Goal: Transaction & Acquisition: Purchase product/service

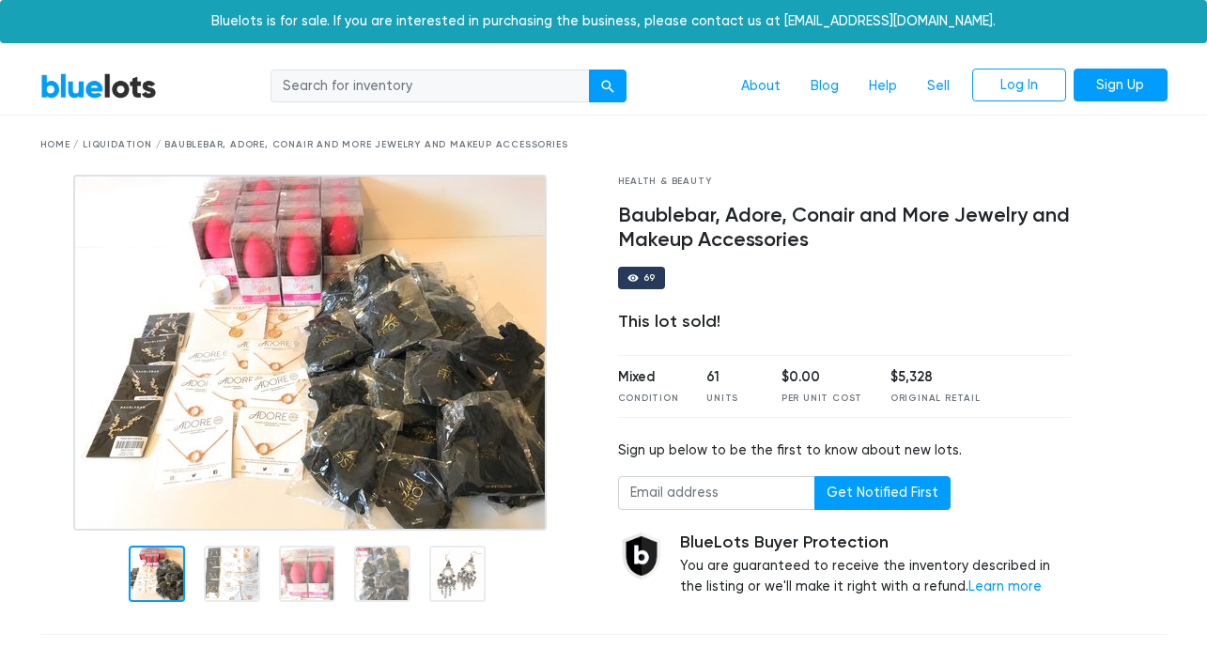
click at [238, 360] on img at bounding box center [310, 353] width 474 height 356
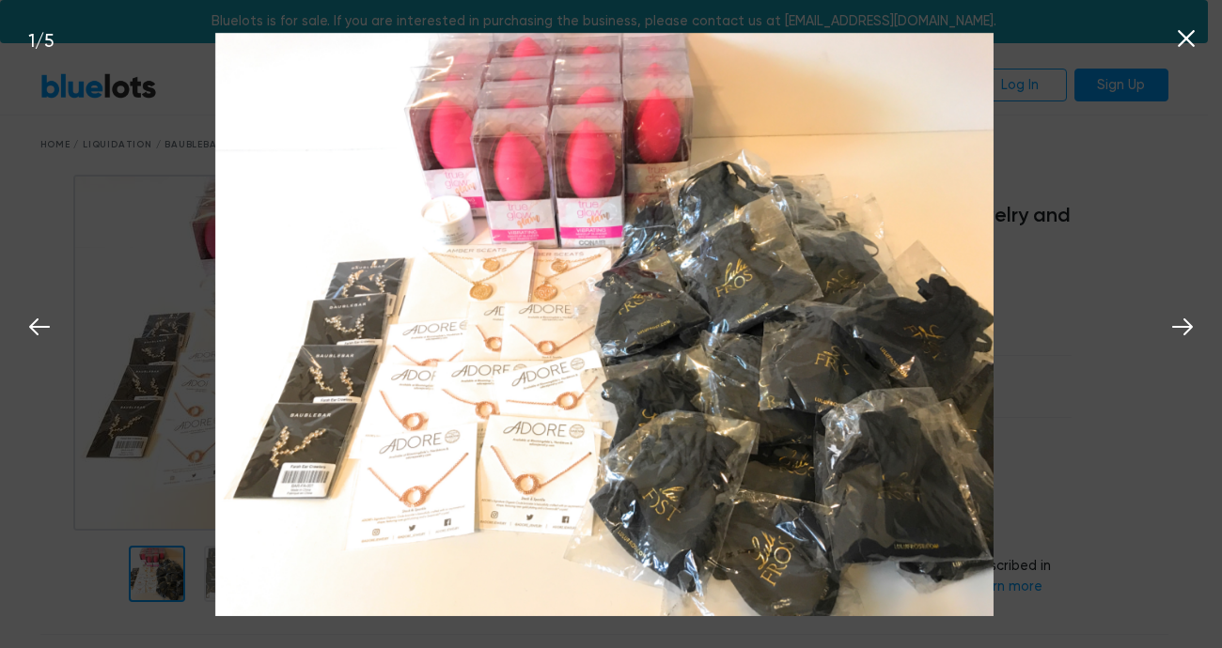
click at [1077, 250] on div "1 / 5" at bounding box center [611, 324] width 1222 height 648
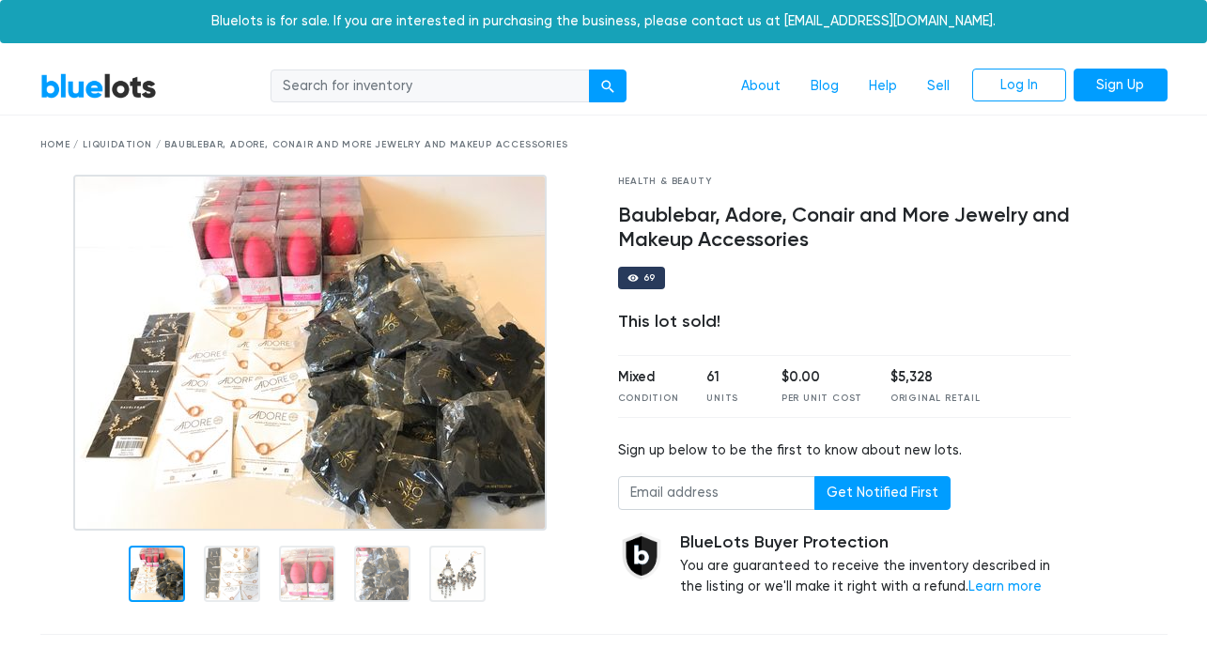
click at [172, 141] on div "Home / Liquidation / Baublebar, Adore, Conair and More Jewelry and Makeup Acces…" at bounding box center [604, 145] width 1128 height 14
click at [171, 141] on div "Home / Liquidation / Baublebar, Adore, Conair and More Jewelry and Makeup Acces…" at bounding box center [604, 145] width 1128 height 14
click at [94, 151] on div "Home / Liquidation / Baublebar, Adore, Conair and More Jewelry and Makeup Acces…" at bounding box center [604, 145] width 1128 height 14
click at [104, 148] on div "Home / Liquidation / Baublebar, Adore, Conair and More Jewelry and Makeup Acces…" at bounding box center [604, 145] width 1128 height 14
click at [535, 86] on input "search" at bounding box center [430, 87] width 319 height 34
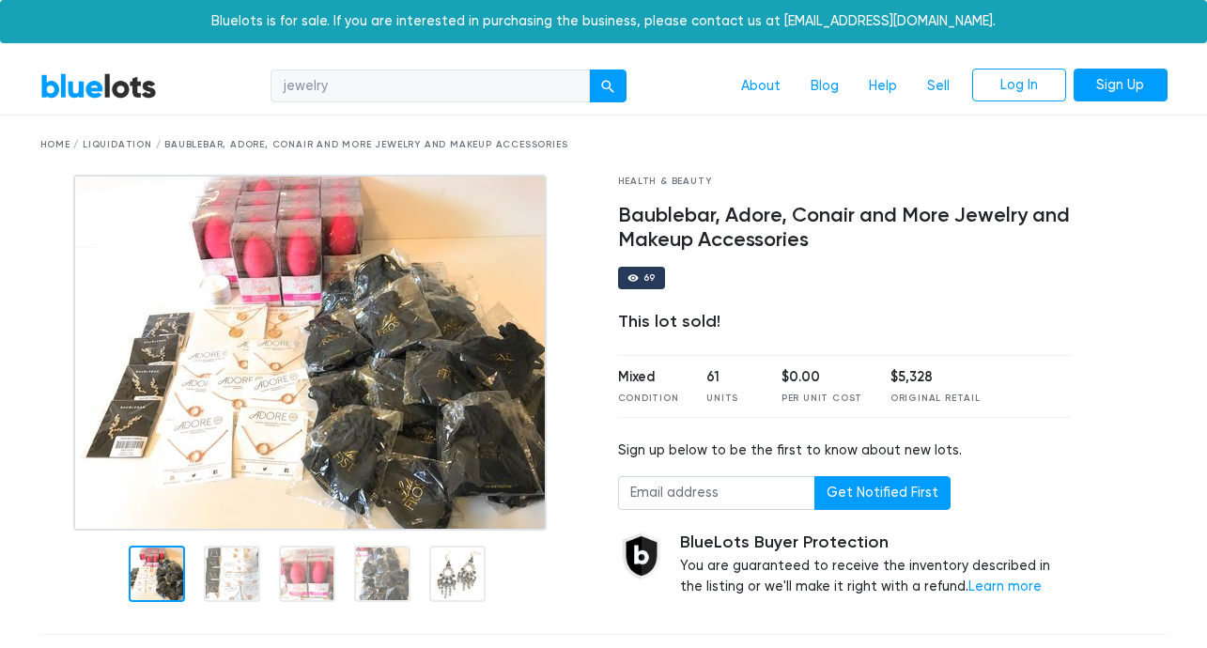
type input "jewelry"
click at [589, 70] on button "submit" at bounding box center [608, 87] width 38 height 34
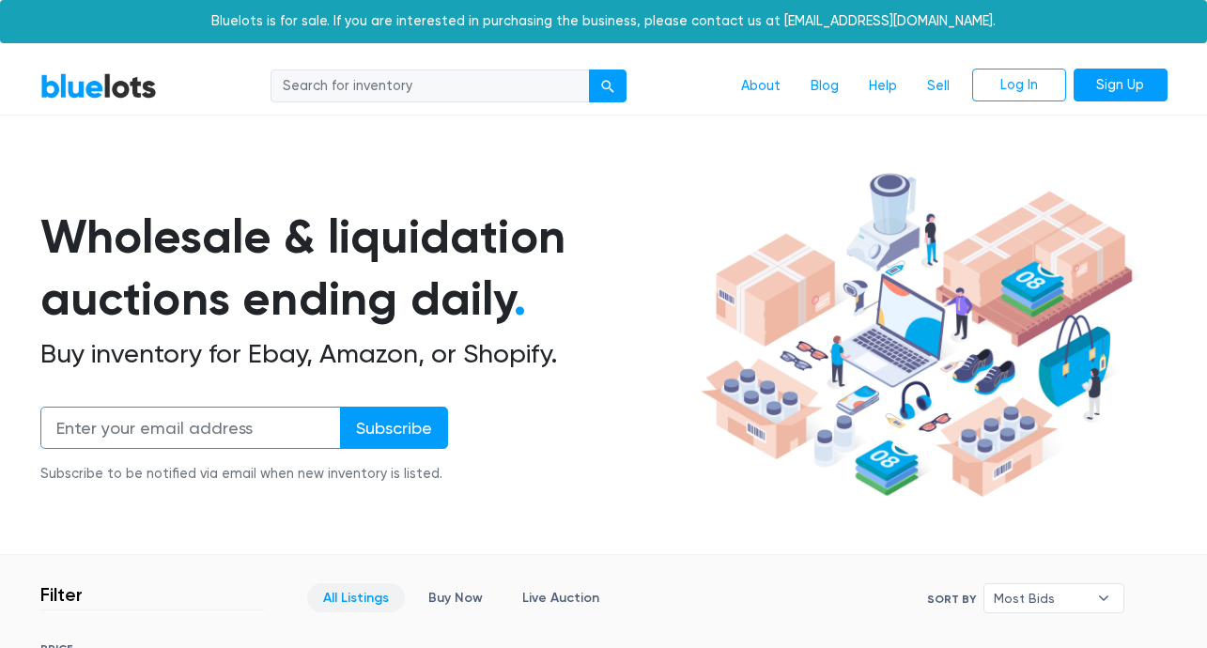
click at [229, 439] on input "email" at bounding box center [190, 428] width 301 height 42
click at [230, 436] on input "email" at bounding box center [190, 428] width 301 height 42
click at [230, 435] on input "email" at bounding box center [190, 428] width 301 height 42
click at [231, 432] on input "email" at bounding box center [190, 428] width 301 height 42
click at [230, 428] on input "email" at bounding box center [190, 428] width 301 height 42
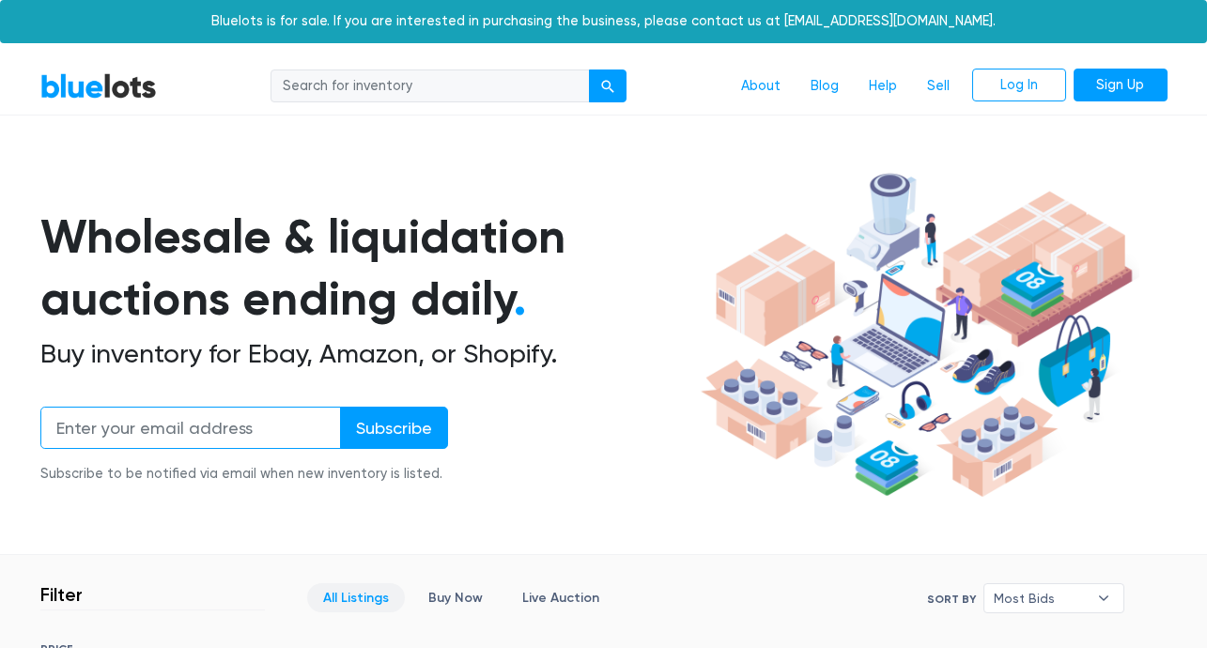
click at [250, 421] on input "email" at bounding box center [190, 428] width 301 height 42
click at [131, 90] on link "BlueLots" at bounding box center [98, 85] width 117 height 27
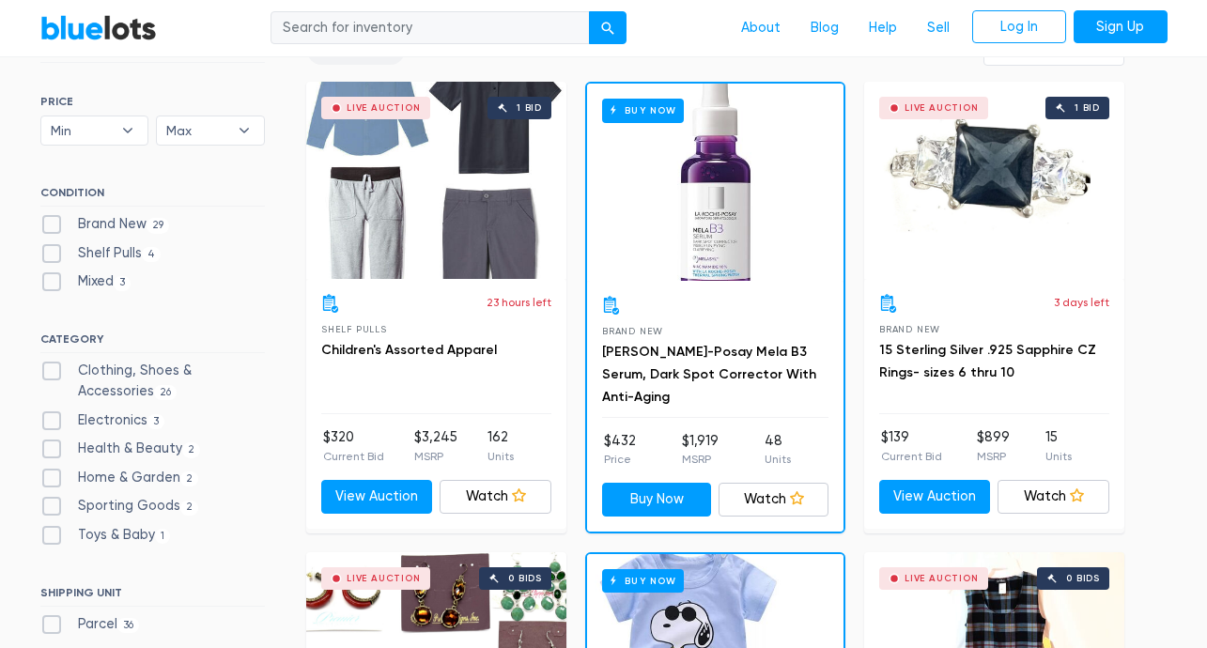
scroll to position [552, 0]
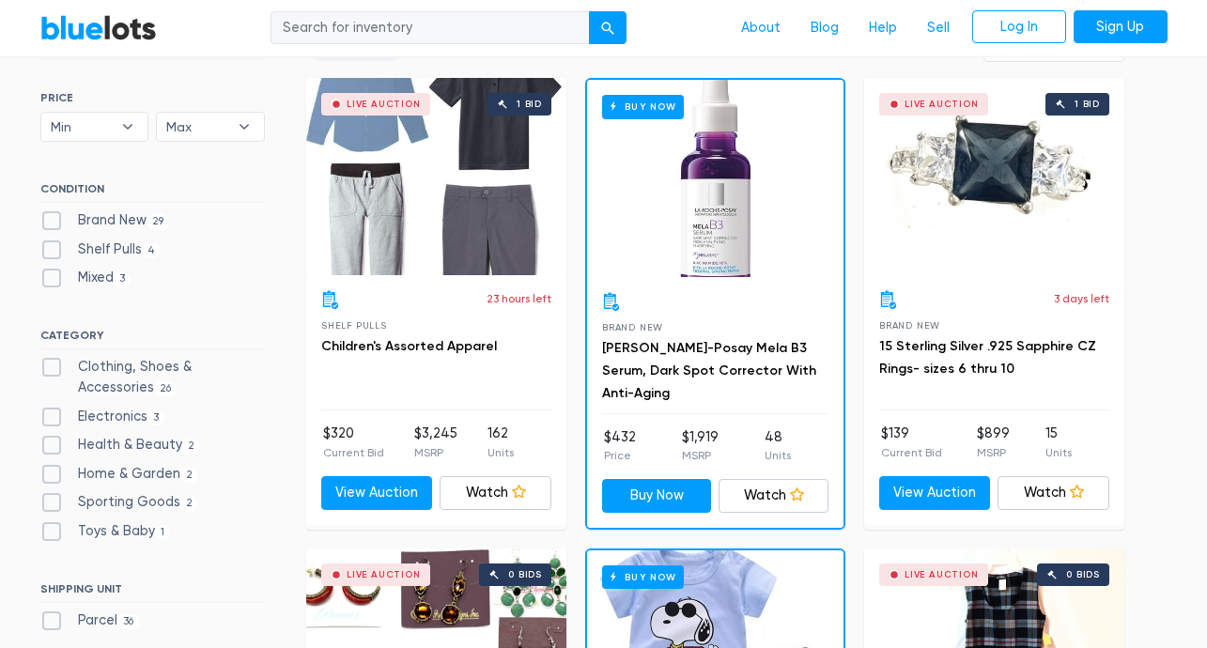
click at [155, 365] on label "Clothing, Shoes & Accessories 26" at bounding box center [152, 377] width 225 height 40
click at [53, 365] on Accessories"] "Clothing, Shoes & Accessories 26" at bounding box center [46, 363] width 12 height 12
checkbox Accessories"] "true"
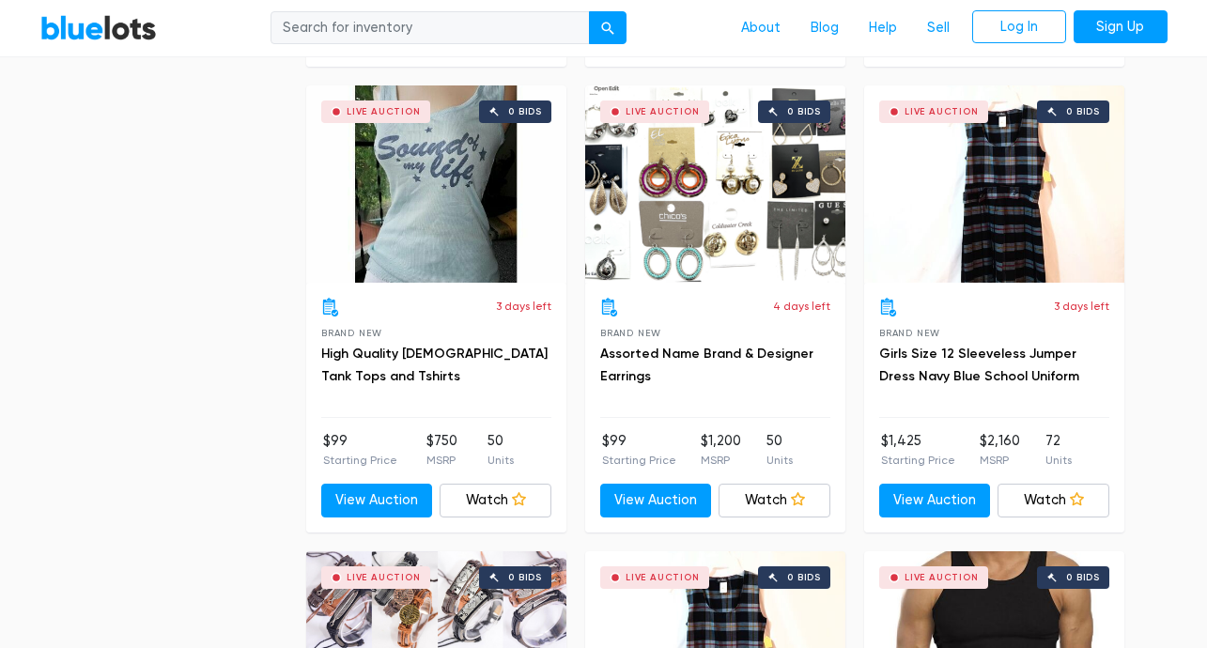
scroll to position [2857, 0]
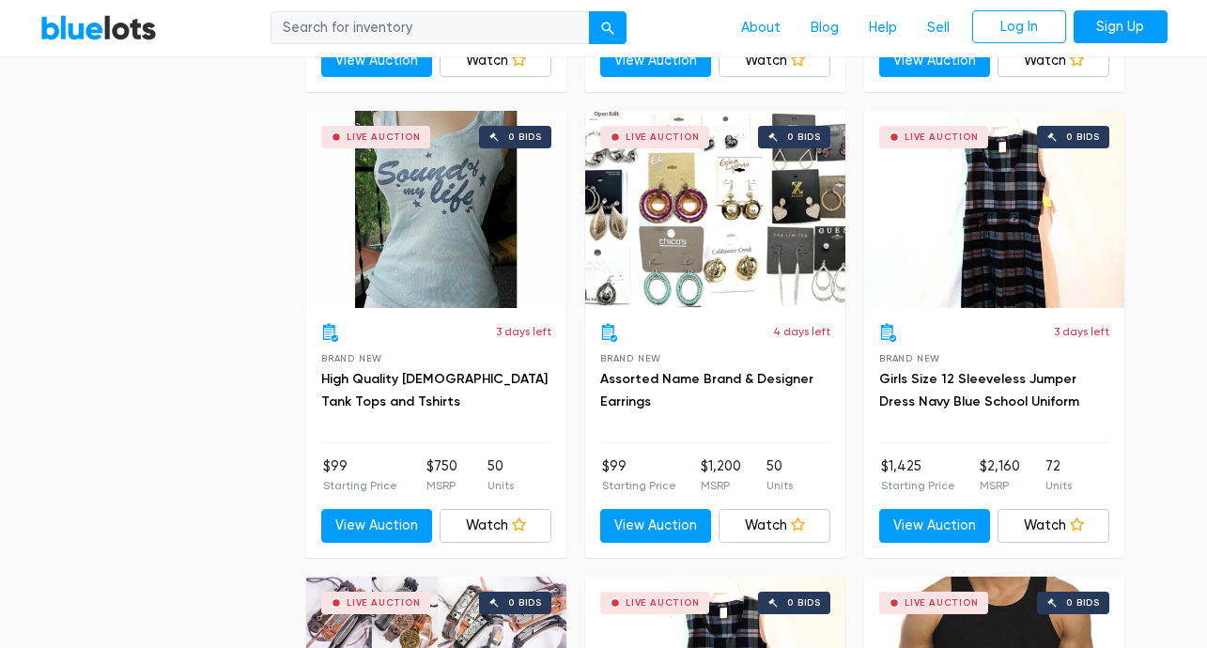
click at [679, 258] on div "Live Auction 0 bids" at bounding box center [715, 209] width 260 height 197
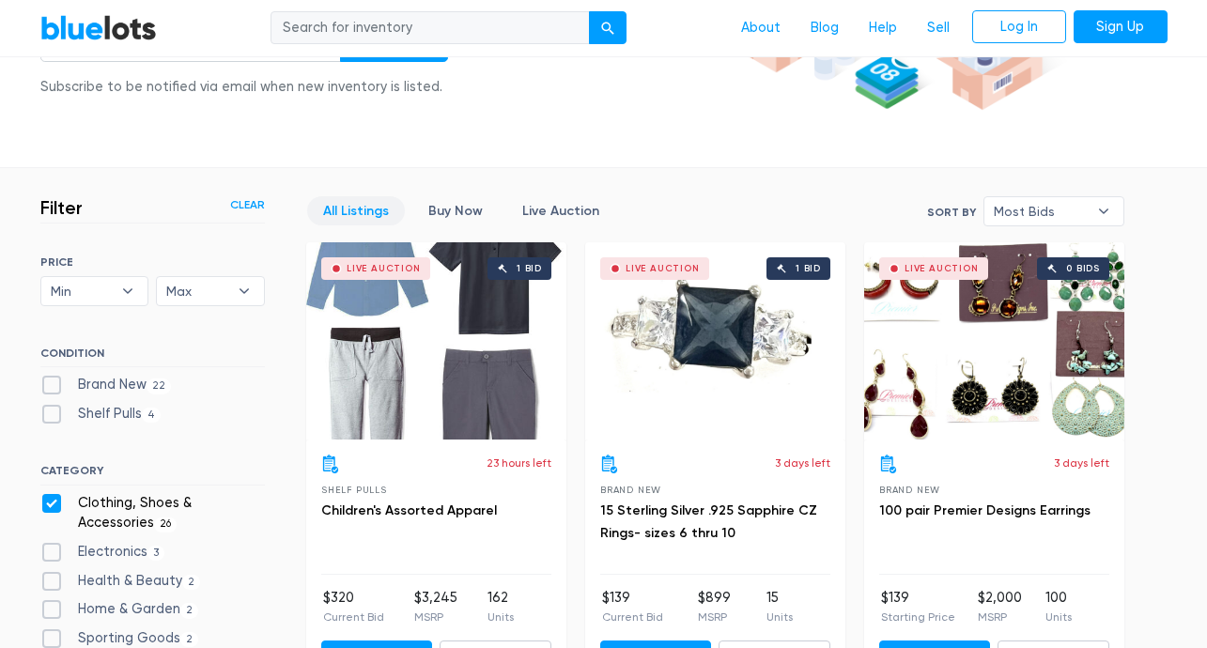
scroll to position [638, 0]
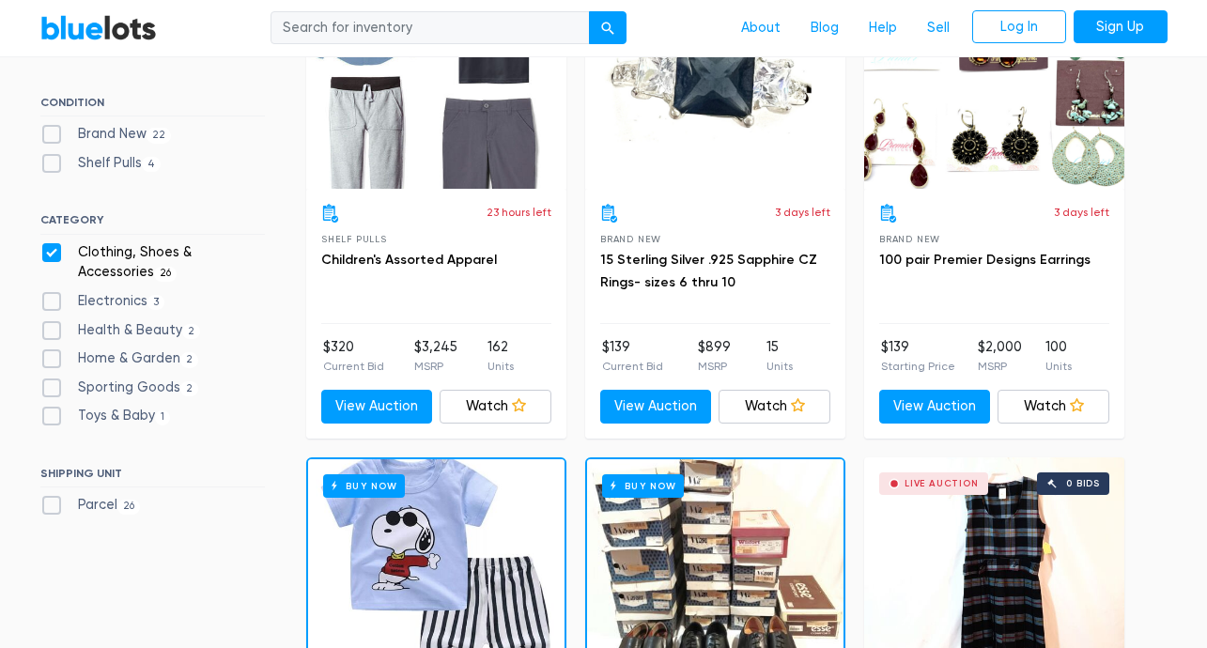
click at [115, 132] on label "Brand New 22" at bounding box center [106, 134] width 132 height 21
click at [53, 132] on New"] "Brand New 22" at bounding box center [46, 130] width 12 height 12
checkbox New"] "true"
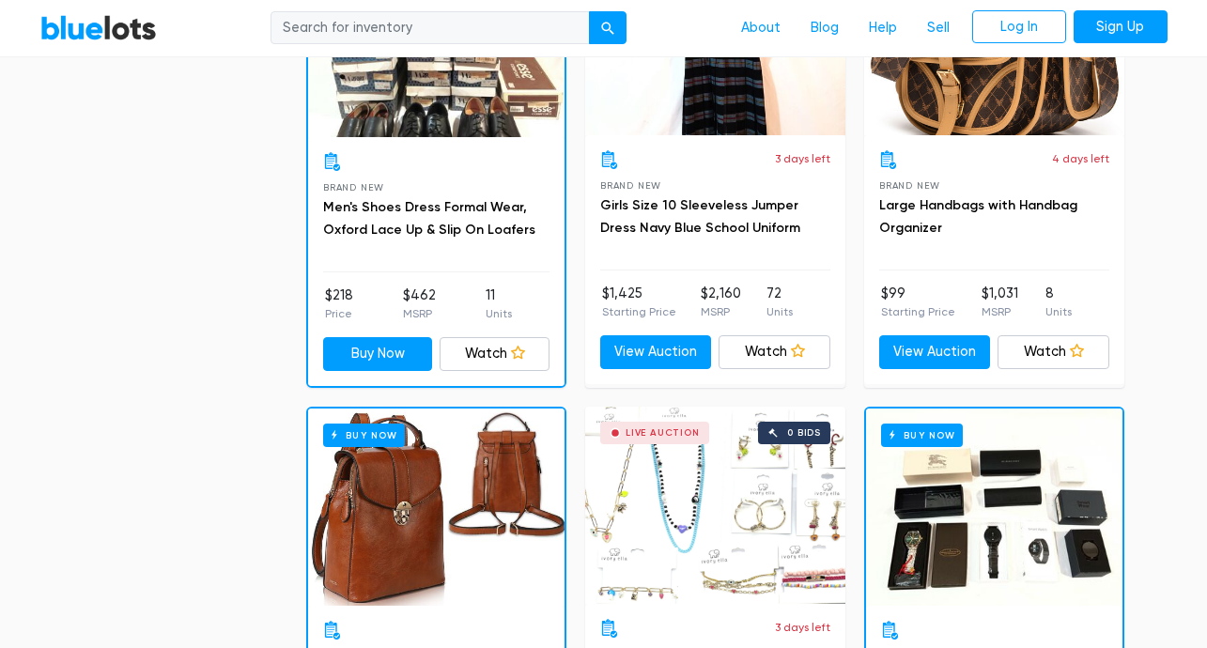
scroll to position [1394, 0]
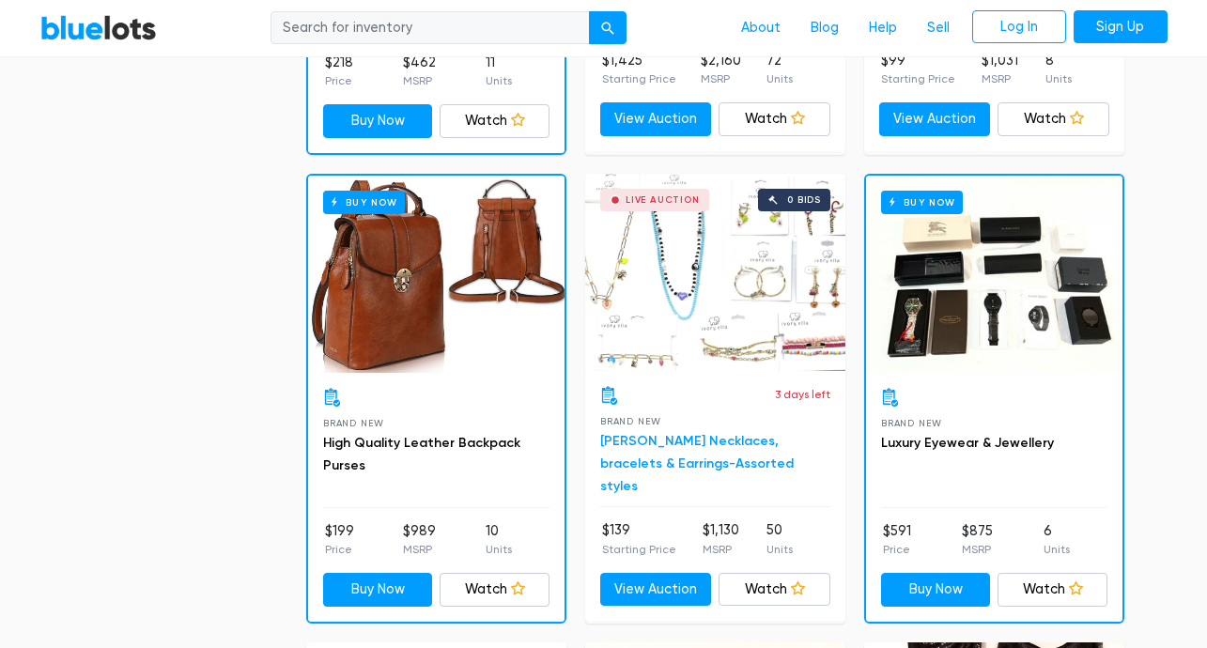
click at [696, 444] on link "[PERSON_NAME] Necklaces, bracelets & Earrings-Assorted styles" at bounding box center [697, 463] width 194 height 61
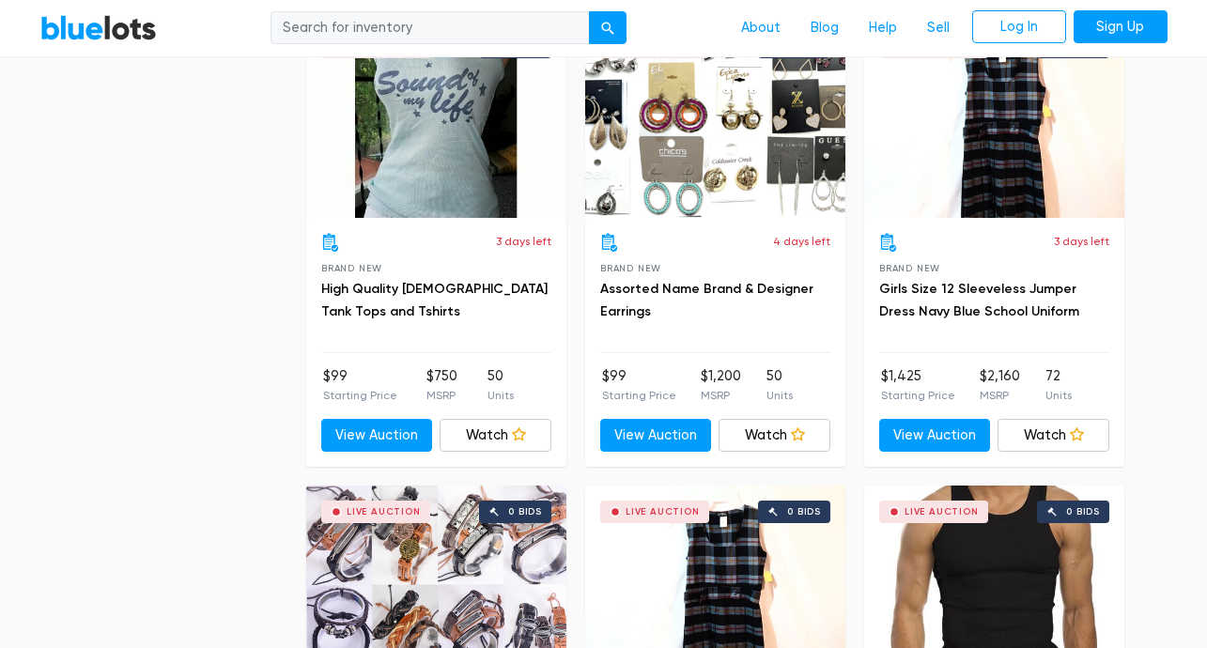
scroll to position [2464, 0]
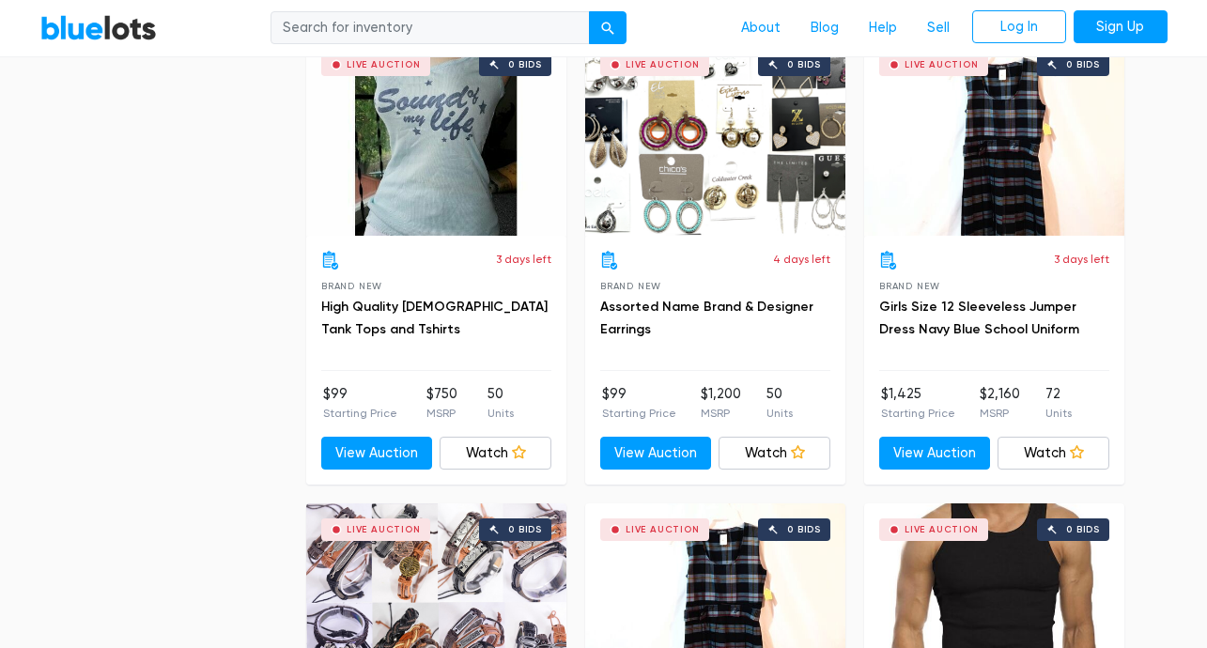
click at [699, 161] on div "Live Auction 0 bids" at bounding box center [715, 137] width 260 height 197
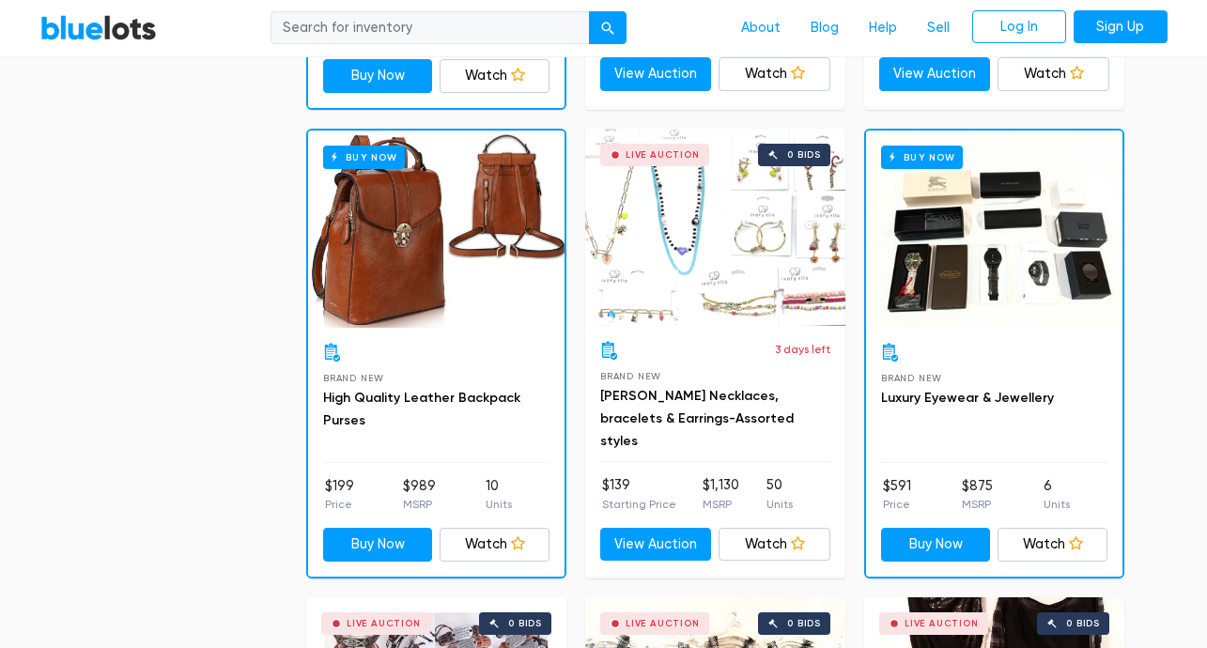
scroll to position [1442, 0]
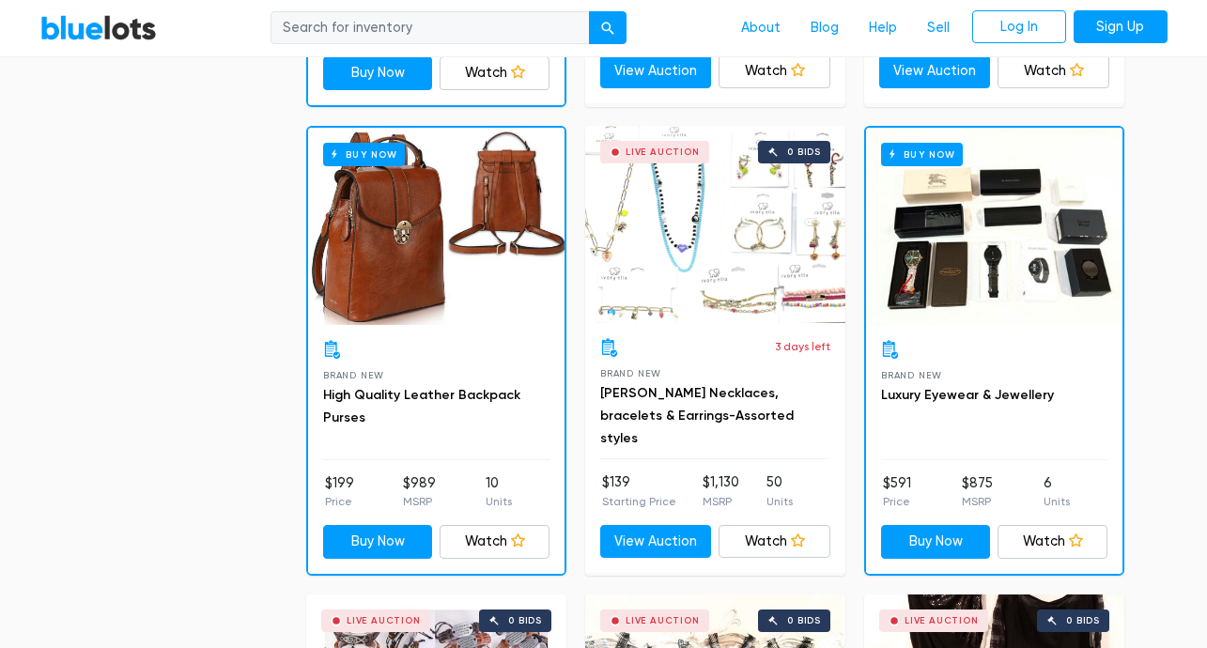
click at [737, 246] on div "Live Auction 0 bids" at bounding box center [715, 224] width 260 height 197
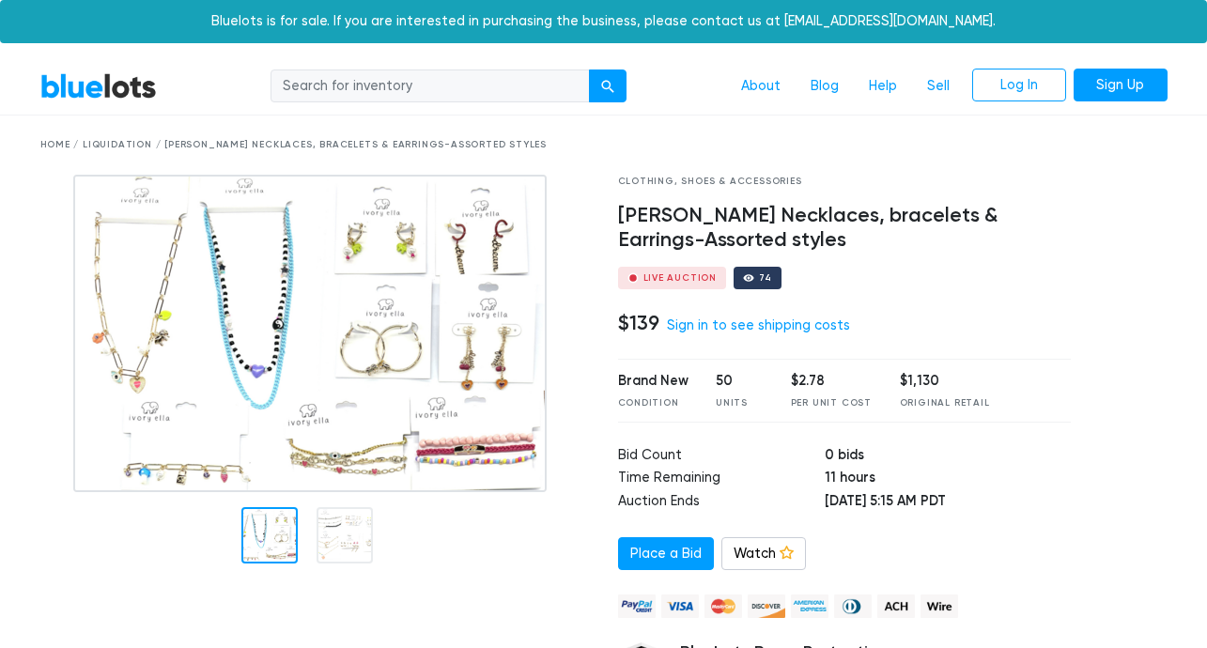
click at [369, 217] on img at bounding box center [310, 334] width 474 height 318
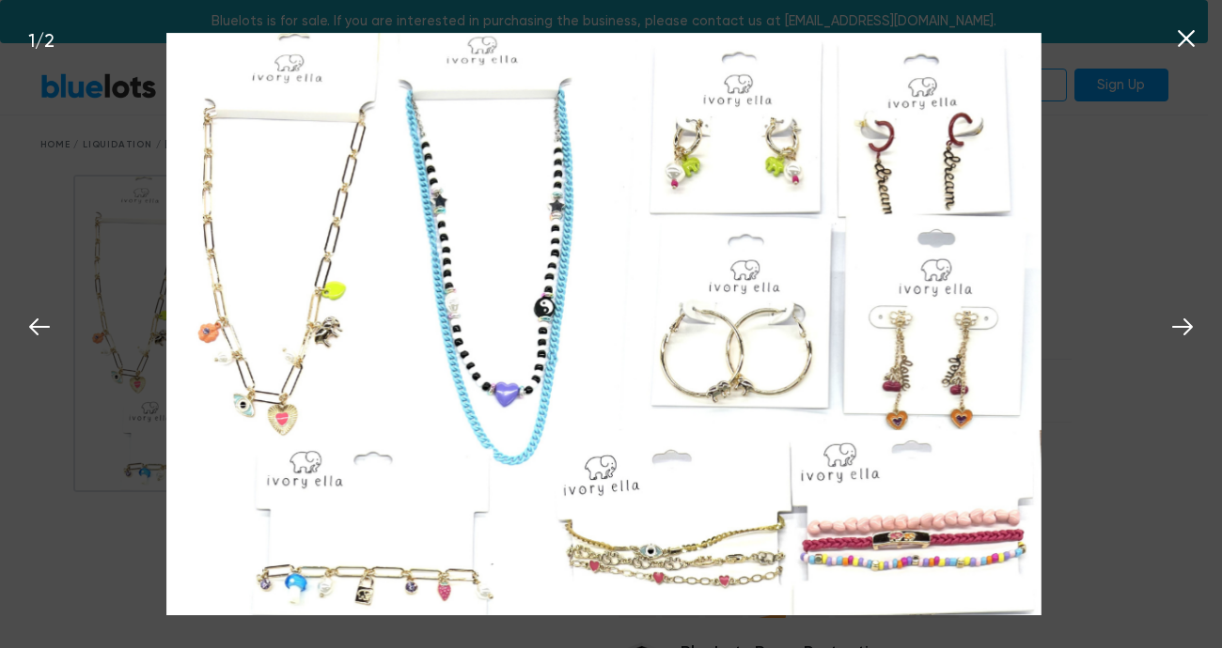
click at [1151, 238] on div "1 / 2" at bounding box center [611, 324] width 1222 height 648
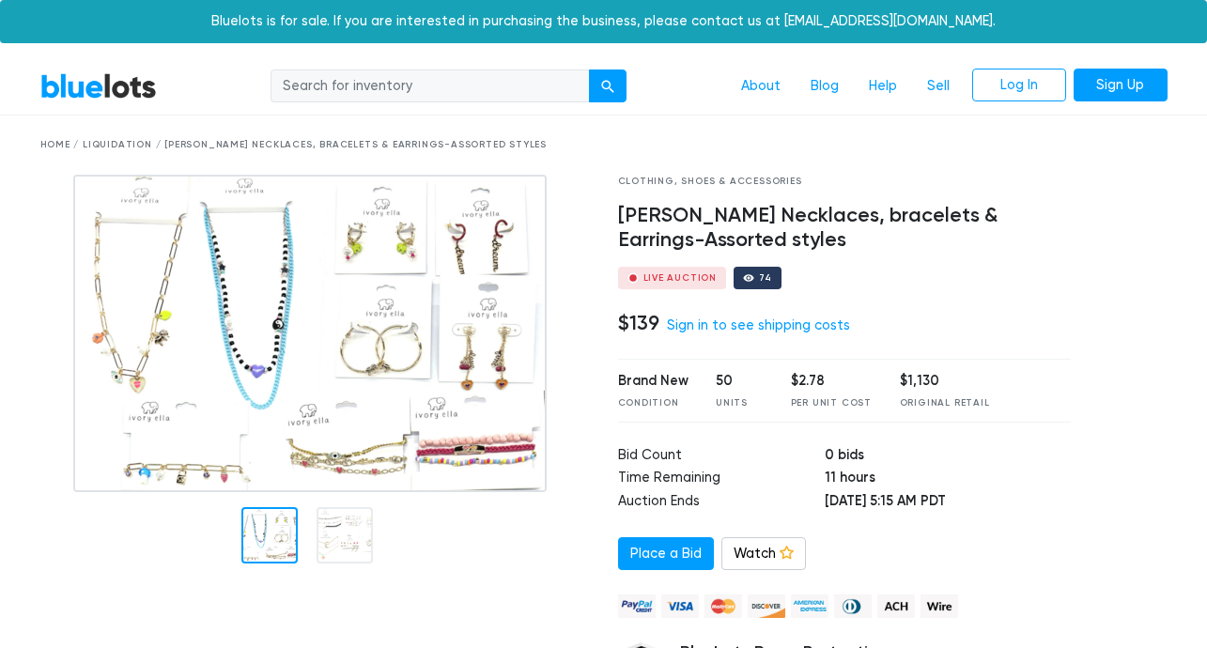
click at [335, 348] on img at bounding box center [310, 334] width 474 height 318
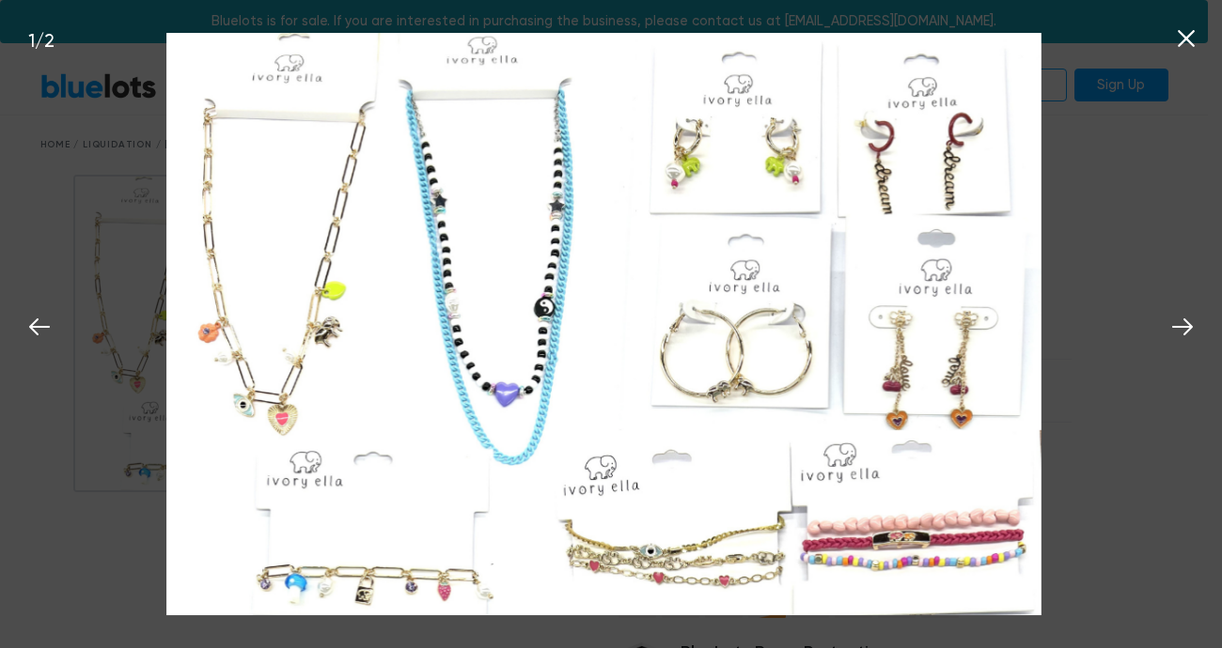
click at [1114, 216] on div "1 / 2" at bounding box center [611, 324] width 1222 height 648
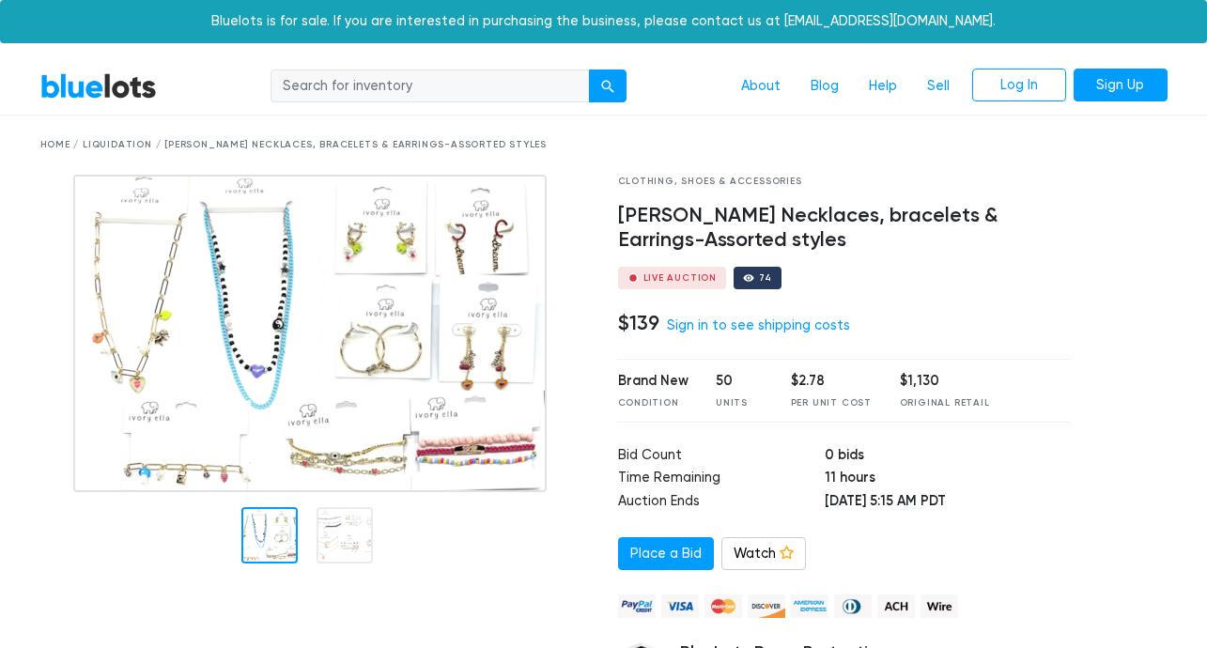
click at [850, 482] on td "11 hours" at bounding box center [948, 479] width 246 height 23
click at [849, 484] on td "11 hours" at bounding box center [948, 479] width 246 height 23
click at [849, 489] on td "11 hours" at bounding box center [948, 479] width 246 height 23
drag, startPoint x: 864, startPoint y: 509, endPoint x: 721, endPoint y: 441, distance: 158.5
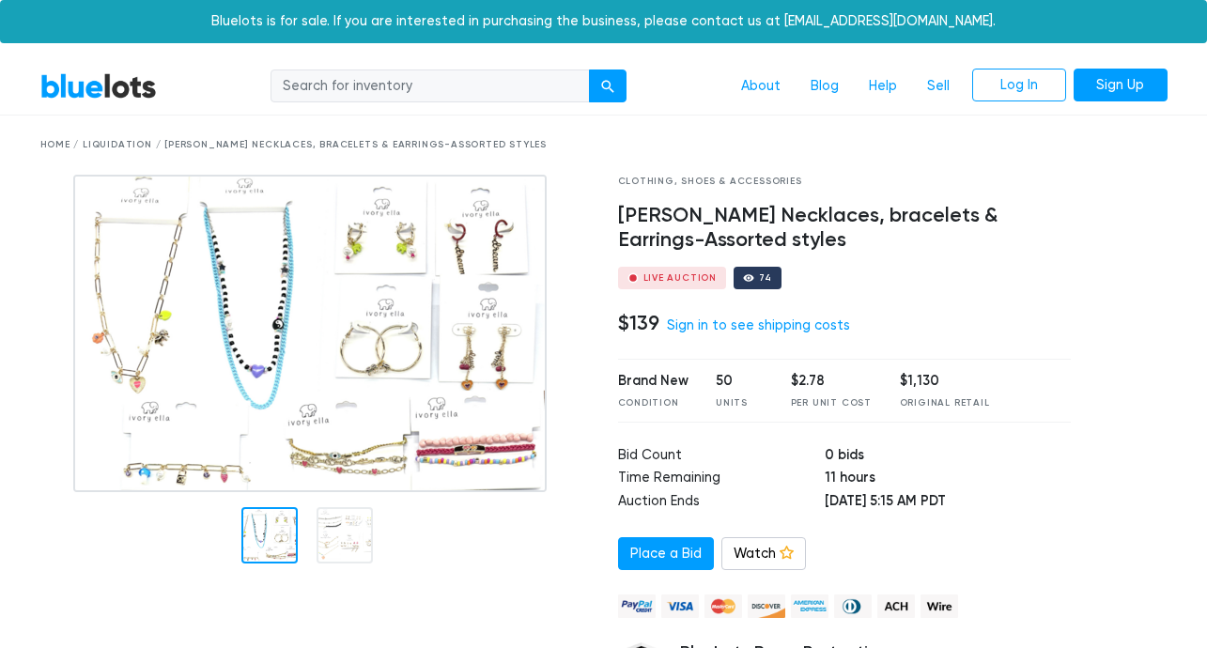
click at [720, 440] on div "Clothing, Shoes & Accessories Ivory Ella Necklaces, bracelets & Earrings-Assort…" at bounding box center [845, 470] width 482 height 591
click at [740, 465] on td "Bid Count" at bounding box center [722, 456] width 208 height 23
click at [1134, 83] on link "Sign Up" at bounding box center [1121, 86] width 94 height 34
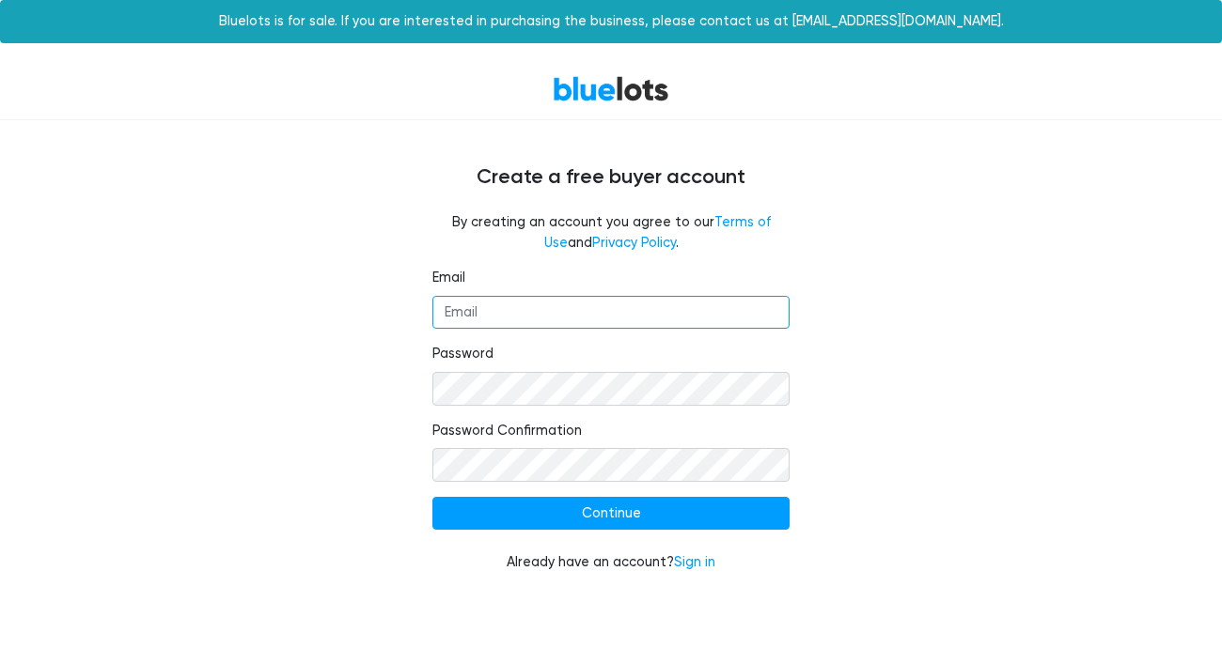
click at [595, 307] on input "Email" at bounding box center [610, 313] width 357 height 34
type input "kbarilla@gmail.com"
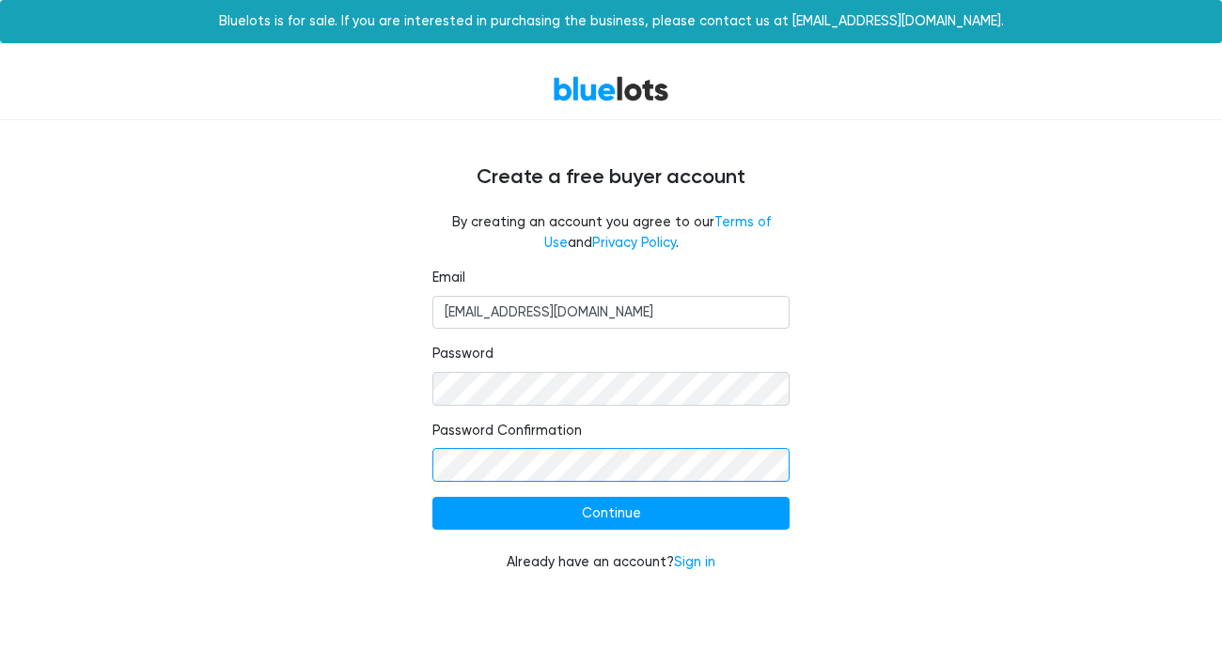
click at [432, 497] on input "Continue" at bounding box center [610, 514] width 357 height 34
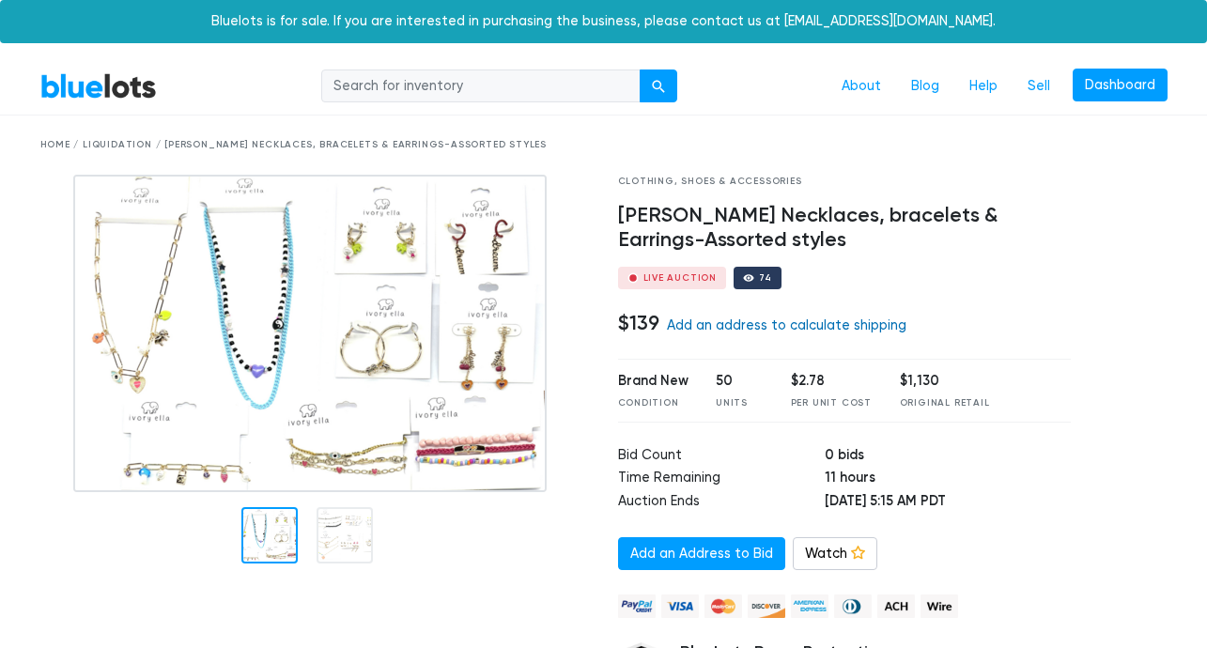
click at [740, 320] on link "Add an address to calculate shipping" at bounding box center [787, 326] width 240 height 16
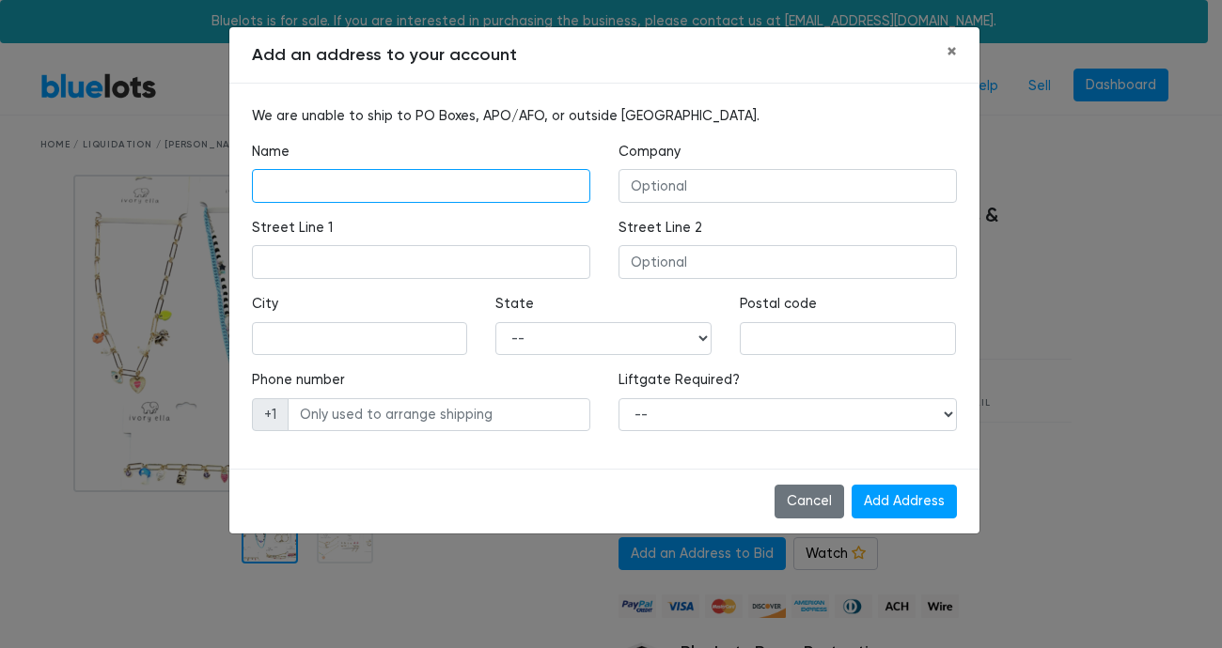
click at [444, 190] on input "text" at bounding box center [421, 186] width 338 height 34
type input "[PERSON_NAME]"
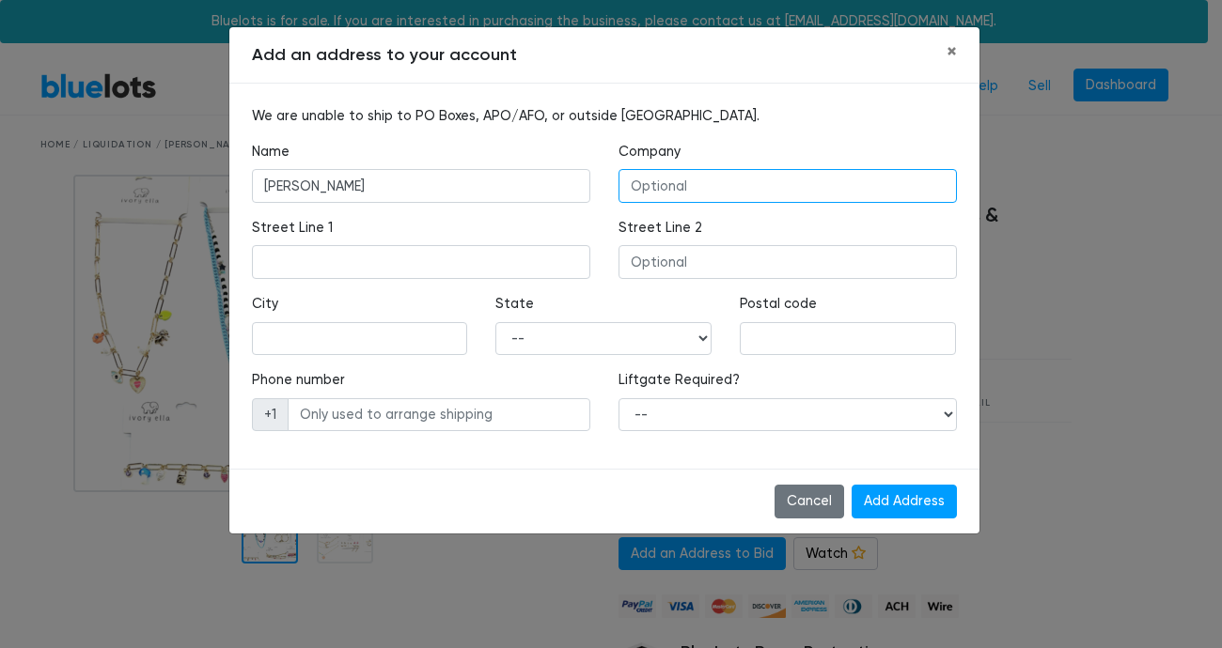
type input "[PERSON_NAME]"
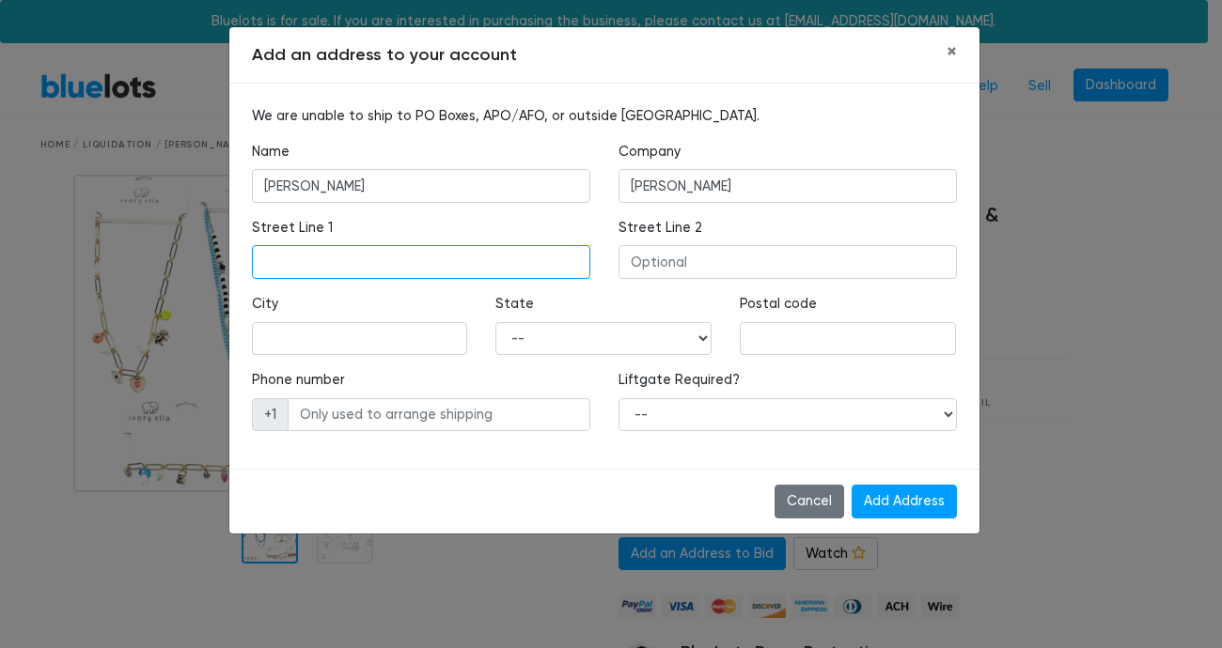
type input "[STREET_ADDRESS]"
type input "Apt D"
type input "[GEOGRAPHIC_DATA]"
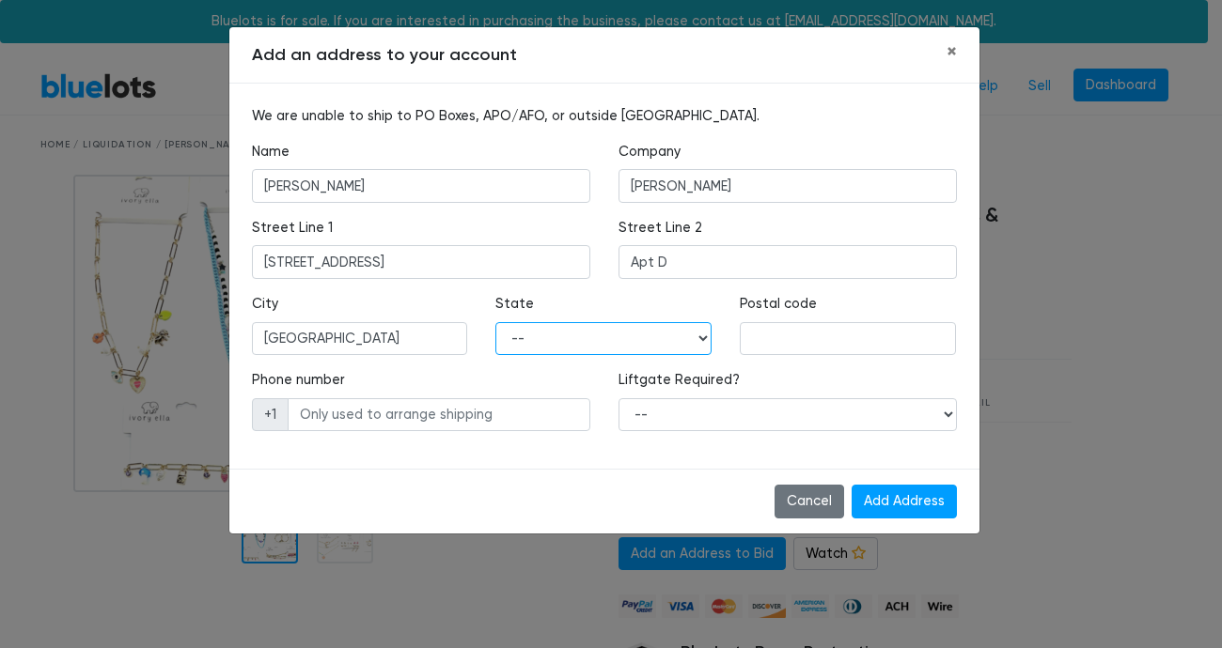
select select "NJ"
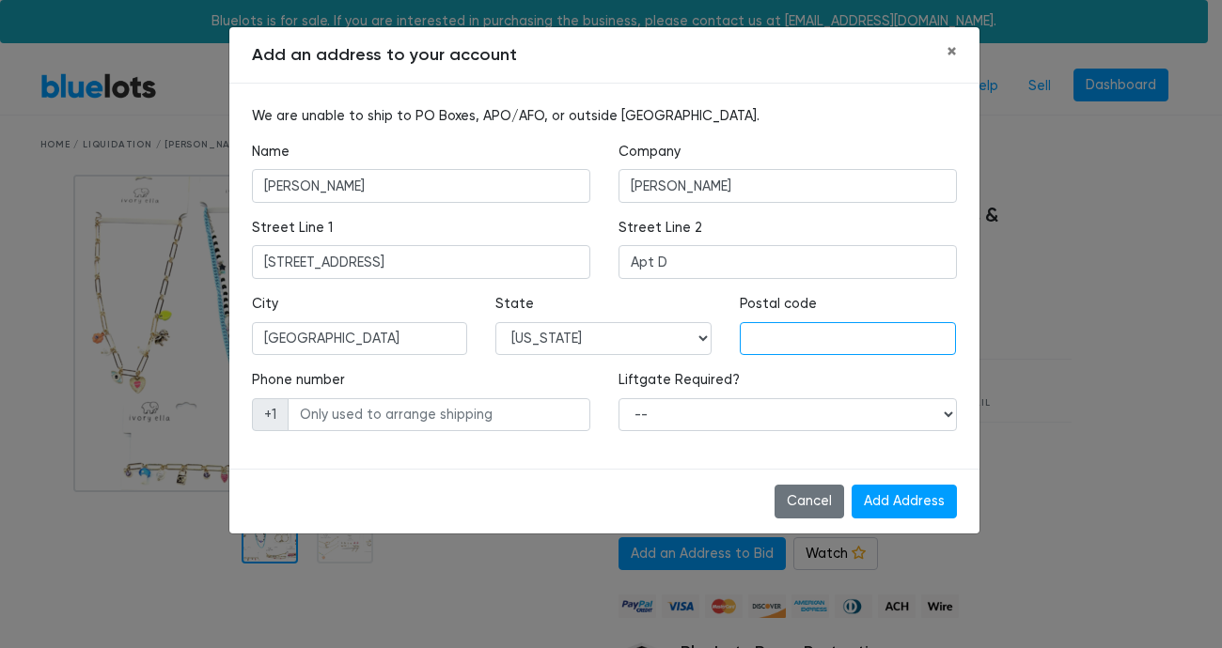
type input "07950"
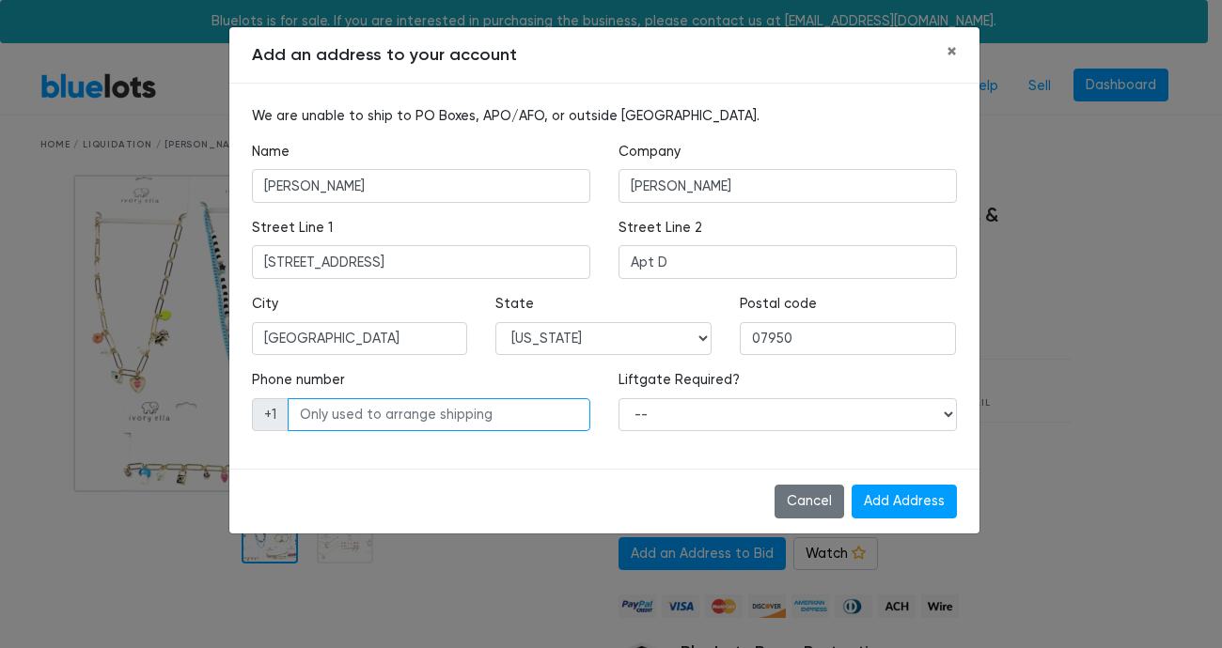
type input "2017875266"
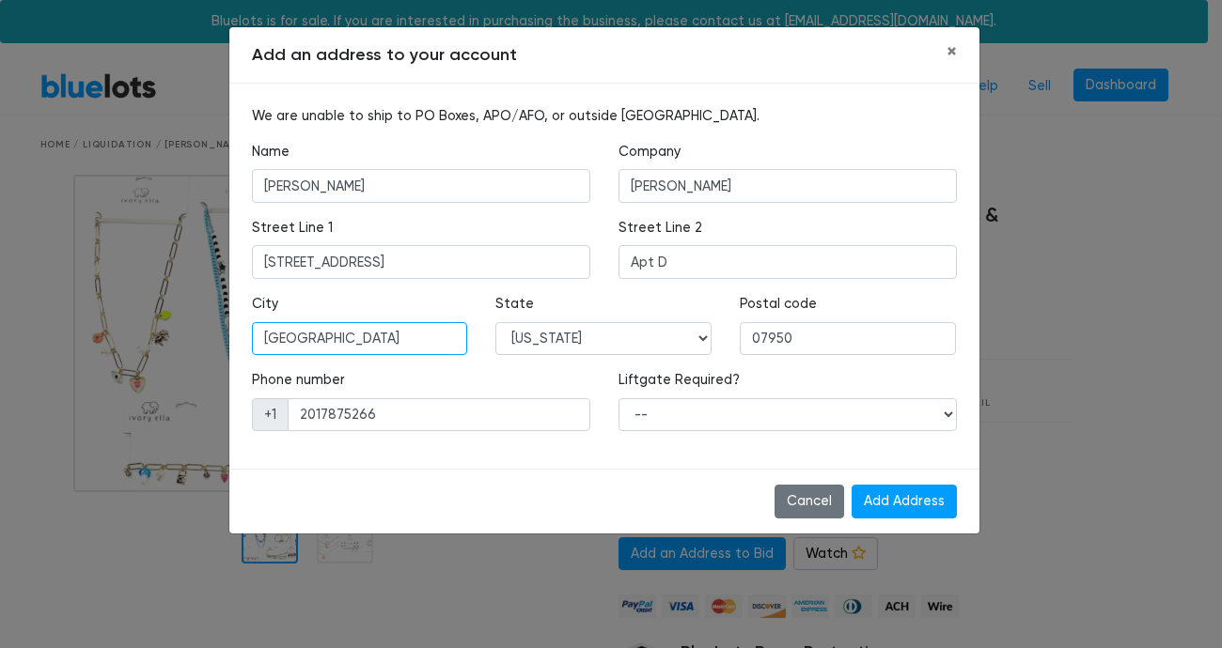
drag, startPoint x: 420, startPoint y: 338, endPoint x: 152, endPoint y: 303, distance: 270.2
click at [152, 303] on div "Add an address to your account × We are unable to ship to PO Boxes, APO/AFO, or…" at bounding box center [611, 324] width 1222 height 648
type input "Morris Plains"
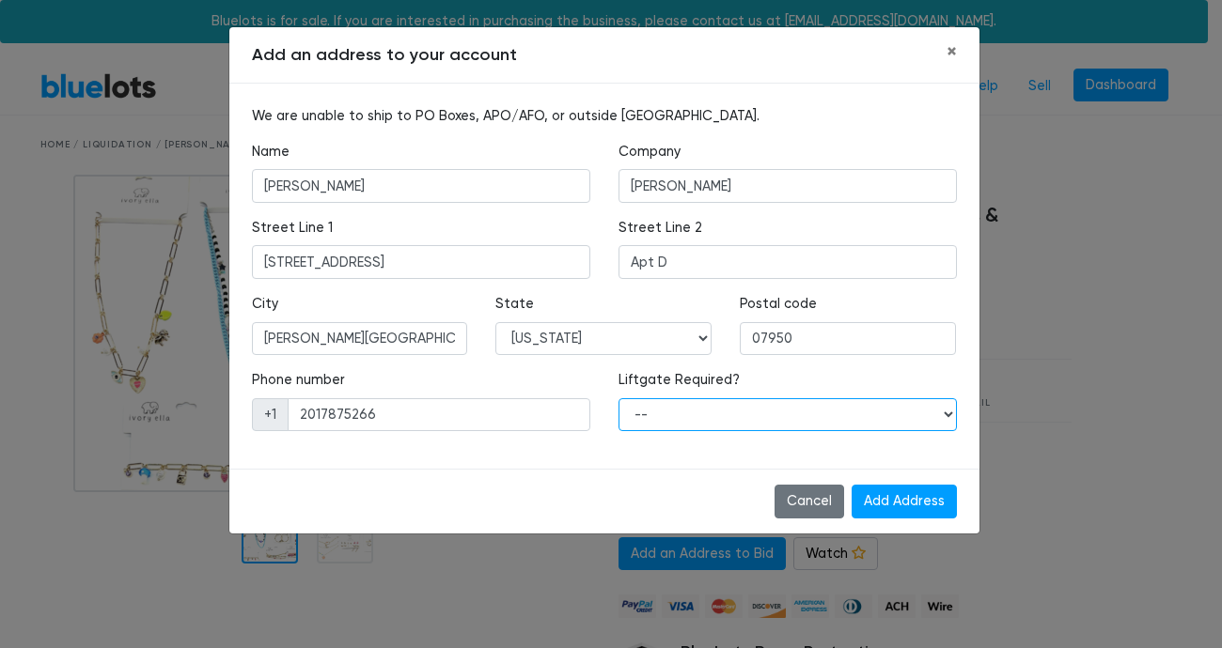
click at [787, 409] on select "-- Yes No" at bounding box center [787, 415] width 338 height 34
click at [457, 450] on div "We are unable to ship to PO Boxes, APO/AFO, or outside the United States. Name …" at bounding box center [604, 276] width 750 height 385
click at [458, 451] on div "We are unable to ship to PO Boxes, APO/AFO, or outside the United States. Name …" at bounding box center [604, 276] width 750 height 385
click at [733, 427] on select "-- Yes No" at bounding box center [787, 415] width 338 height 34
select select "0"
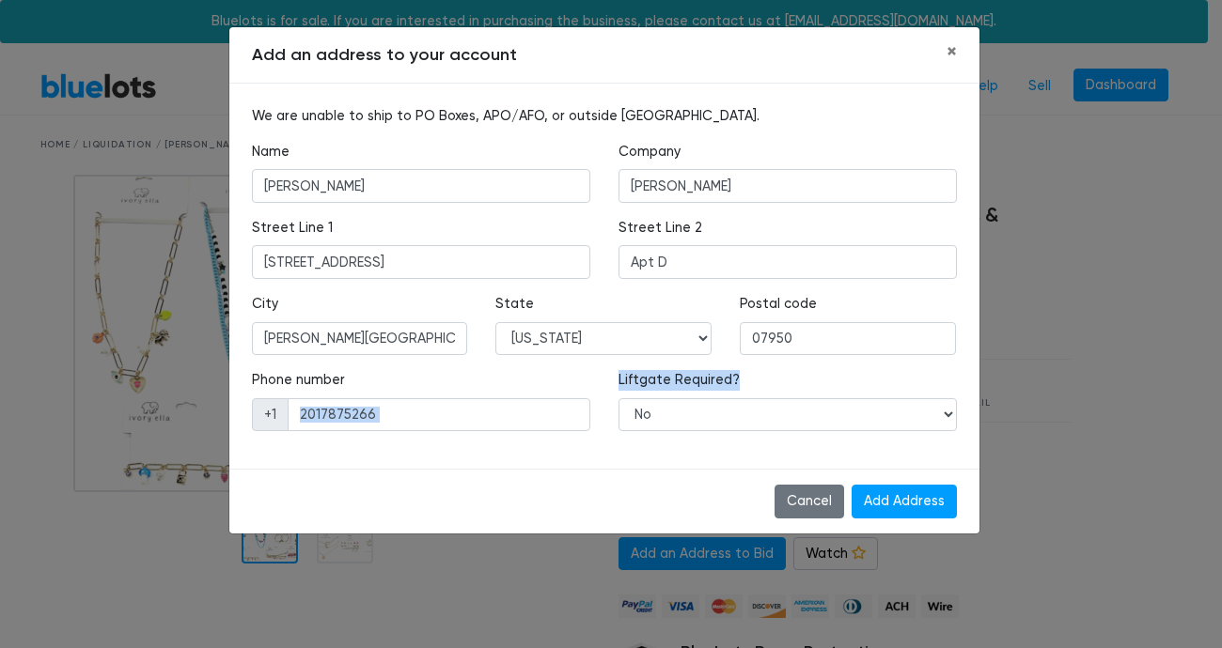
drag, startPoint x: 733, startPoint y: 427, endPoint x: 666, endPoint y: 462, distance: 75.7
click at [666, 462] on div "We are unable to ship to PO Boxes, APO/AFO, or outside the United States. Name …" at bounding box center [604, 276] width 750 height 385
drag, startPoint x: 666, startPoint y: 462, endPoint x: 781, endPoint y: 486, distance: 117.0
click at [667, 462] on div "We are unable to ship to PO Boxes, APO/AFO, or outside the United States. Name …" at bounding box center [604, 276] width 750 height 385
click at [906, 505] on input "Add Address" at bounding box center [903, 502] width 105 height 34
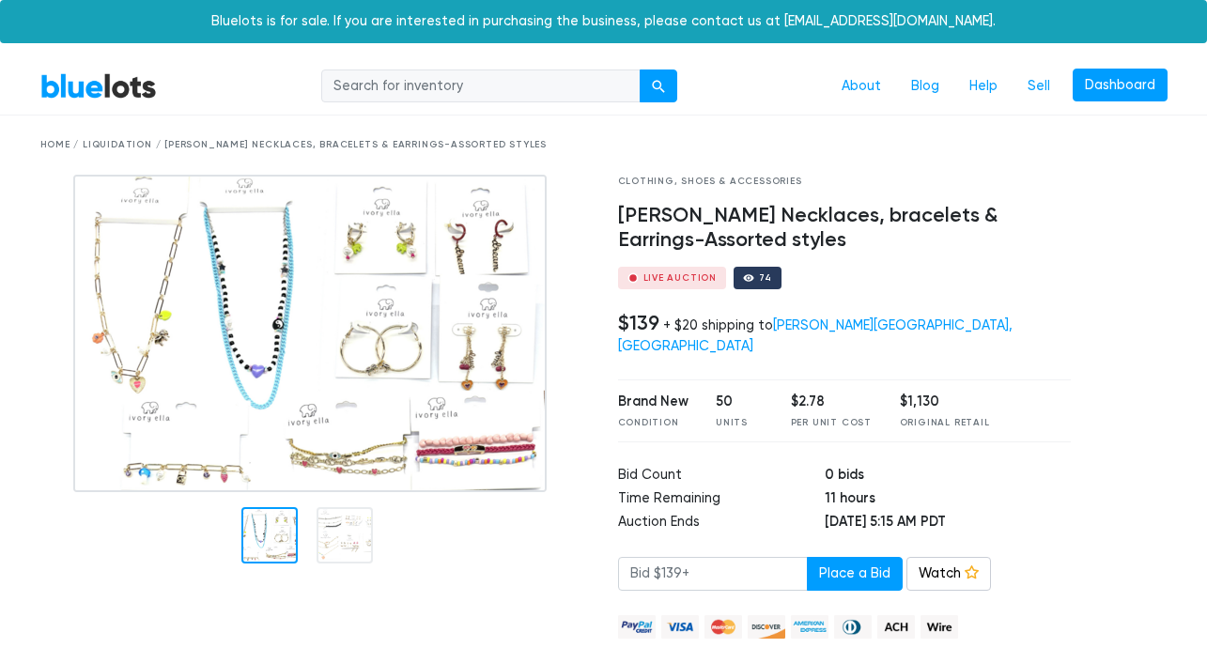
click at [741, 334] on div "+ $20 shipping to [PERSON_NAME][GEOGRAPHIC_DATA], [GEOGRAPHIC_DATA]" at bounding box center [815, 336] width 395 height 37
click at [741, 334] on div "+ $20 shipping to Morris Plains, NJ" at bounding box center [815, 336] width 395 height 37
click at [384, 314] on img at bounding box center [310, 334] width 474 height 318
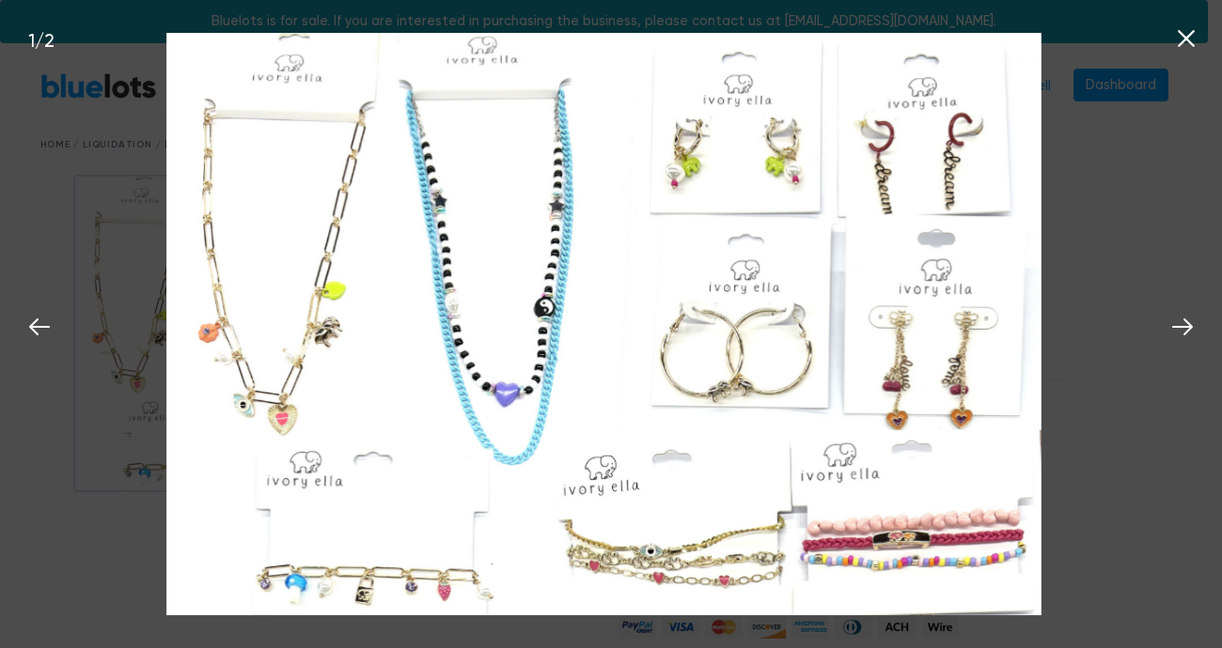
click at [1100, 210] on div "1 / 2" at bounding box center [611, 324] width 1222 height 648
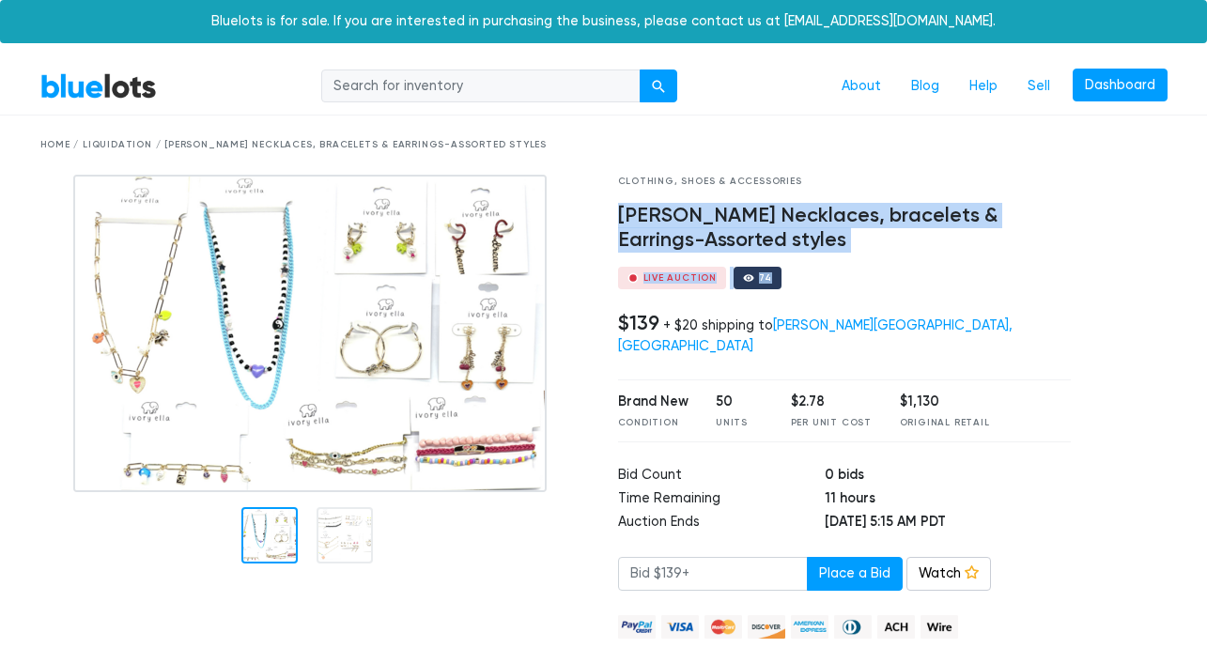
drag, startPoint x: 993, startPoint y: 311, endPoint x: 710, endPoint y: 179, distance: 312.3
click at [714, 182] on div "Clothing, Shoes & Accessories Ivory Ella Necklaces, bracelets & Earrings-Assort…" at bounding box center [845, 481] width 482 height 612
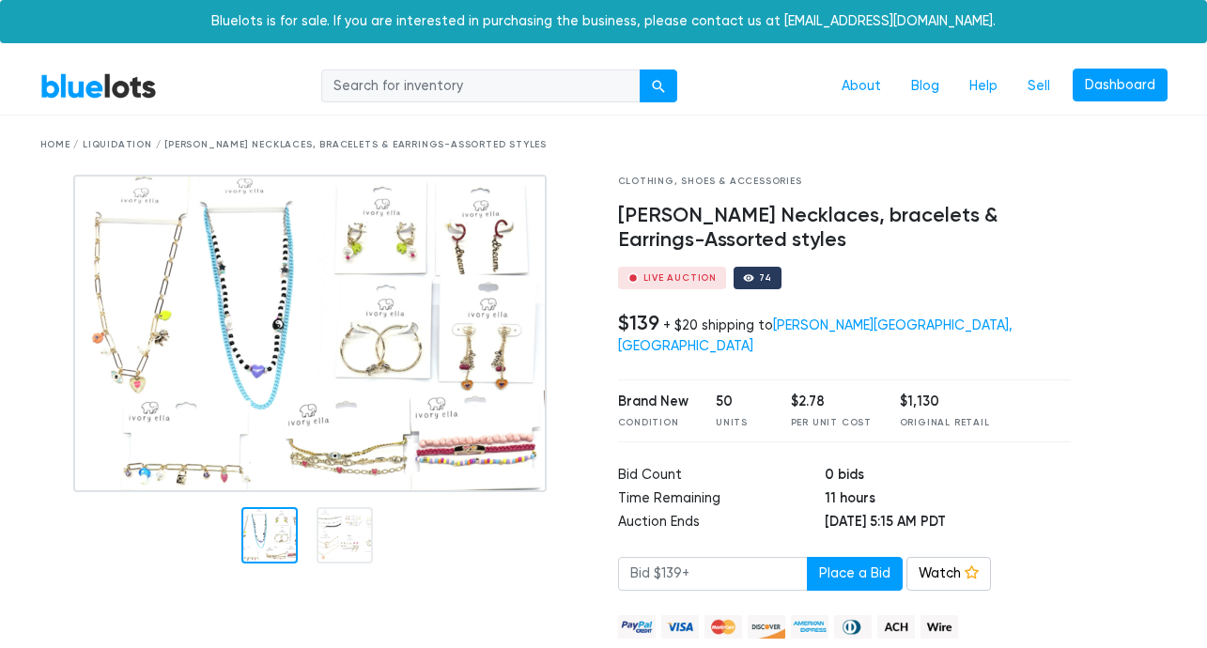
click at [709, 178] on div "Clothing, Shoes & Accessories" at bounding box center [845, 182] width 454 height 14
click at [1119, 325] on div at bounding box center [1133, 481] width 97 height 612
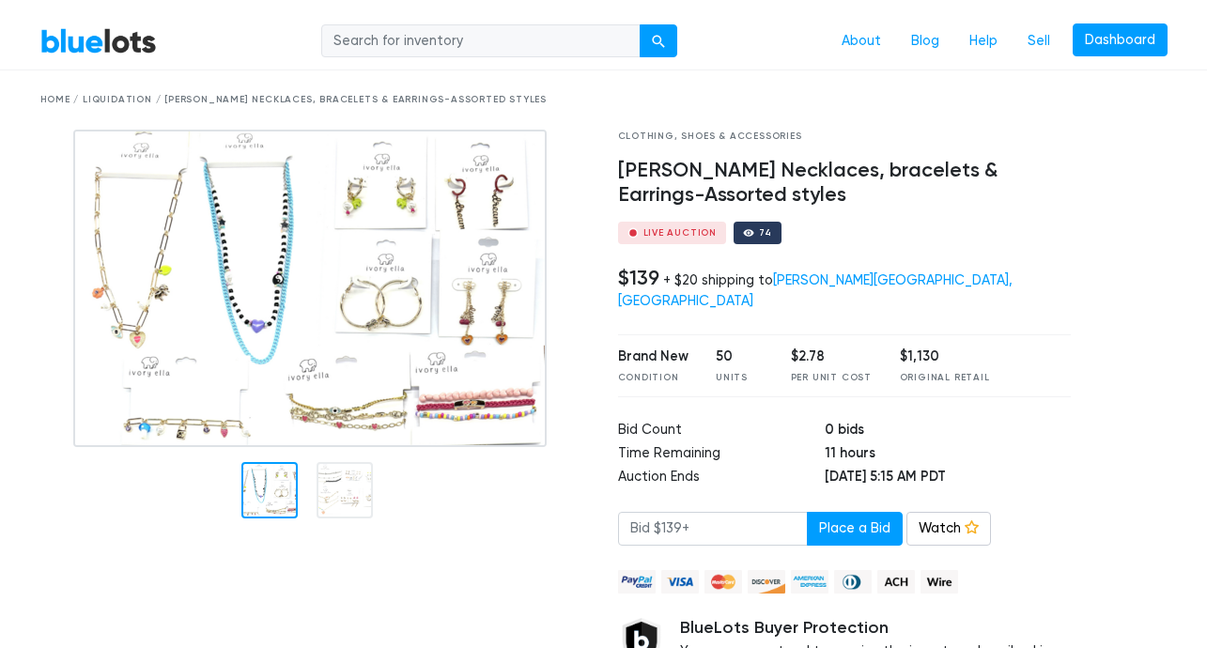
scroll to position [146, 0]
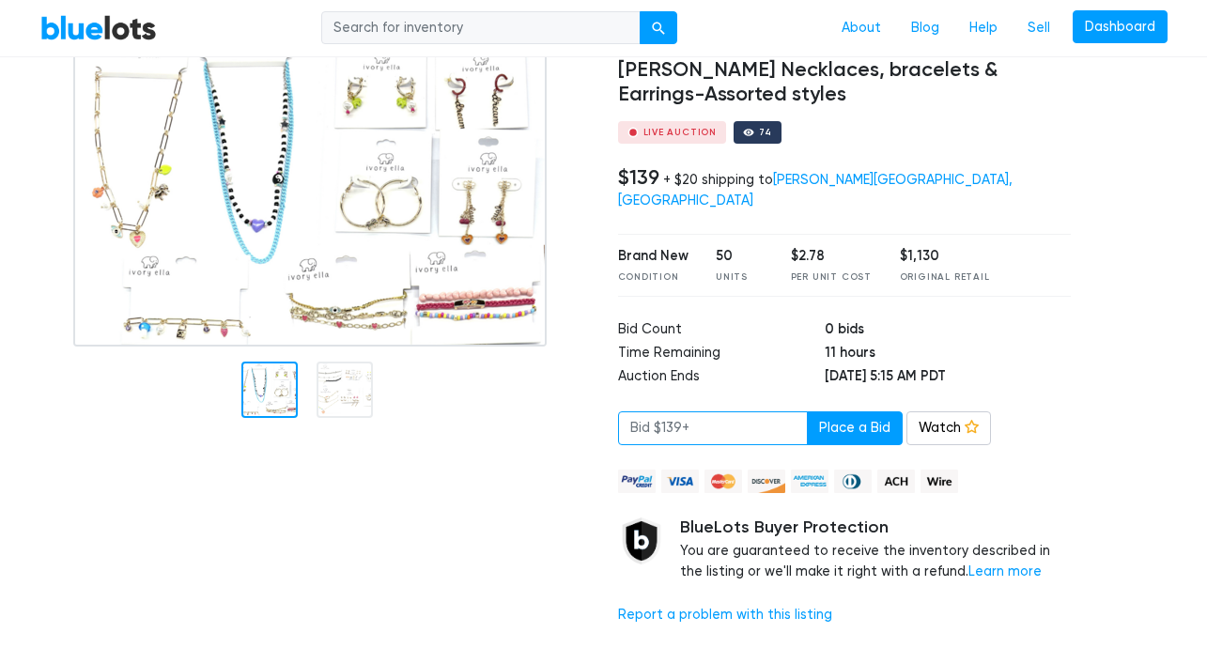
click at [715, 412] on input "number" at bounding box center [713, 429] width 190 height 34
click at [743, 412] on input "number" at bounding box center [713, 429] width 190 height 34
click at [965, 420] on icon at bounding box center [972, 427] width 14 height 14
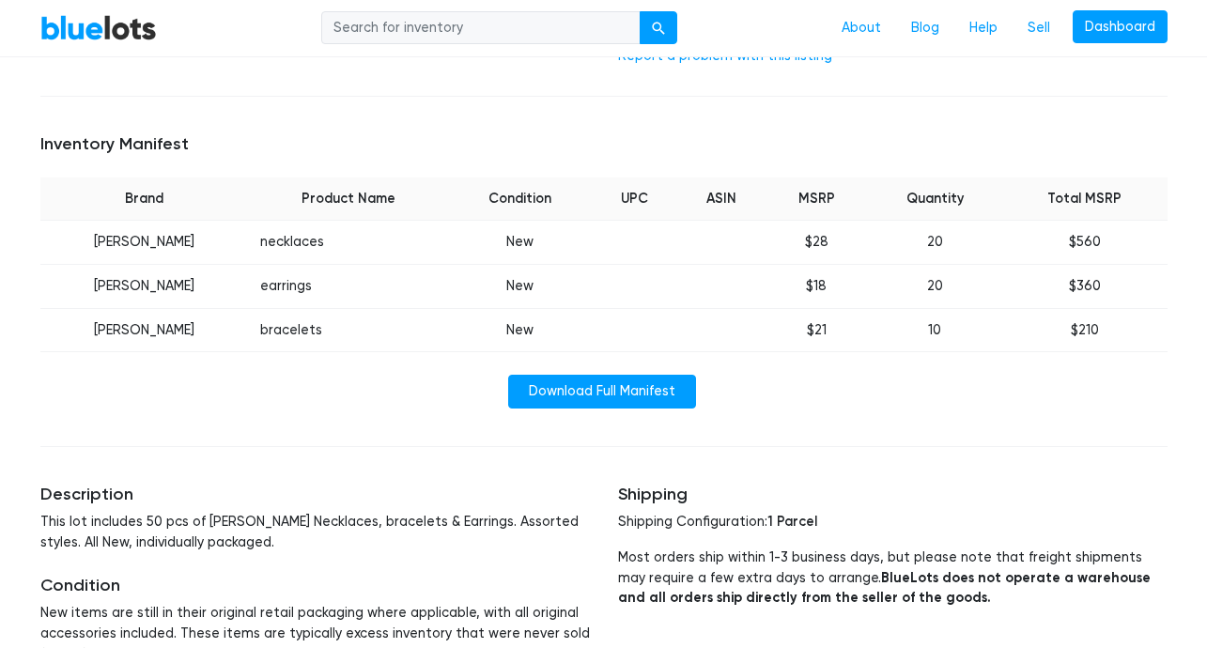
scroll to position [730, 0]
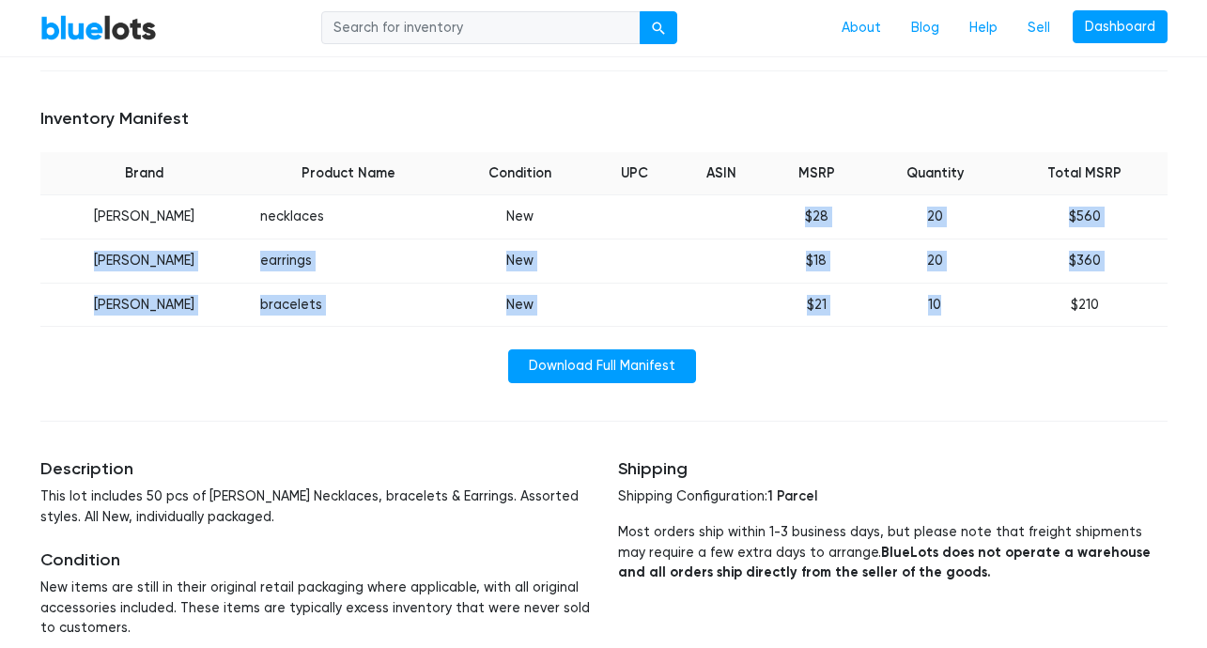
drag, startPoint x: 927, startPoint y: 309, endPoint x: 531, endPoint y: 199, distance: 410.6
click at [504, 196] on div "Inventory Manifest Brand Product Name Condition UPC ASIN MSRP Quantity Total MS…" at bounding box center [604, 245] width 1156 height 319
click at [593, 206] on td at bounding box center [635, 217] width 85 height 44
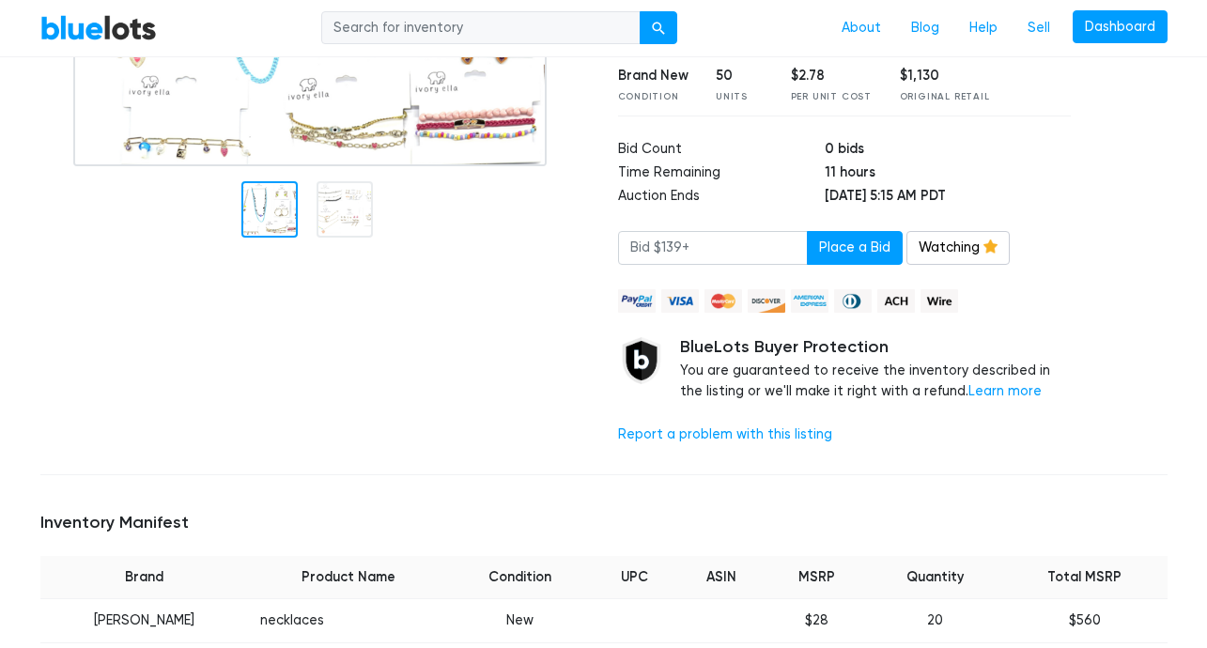
scroll to position [0, 0]
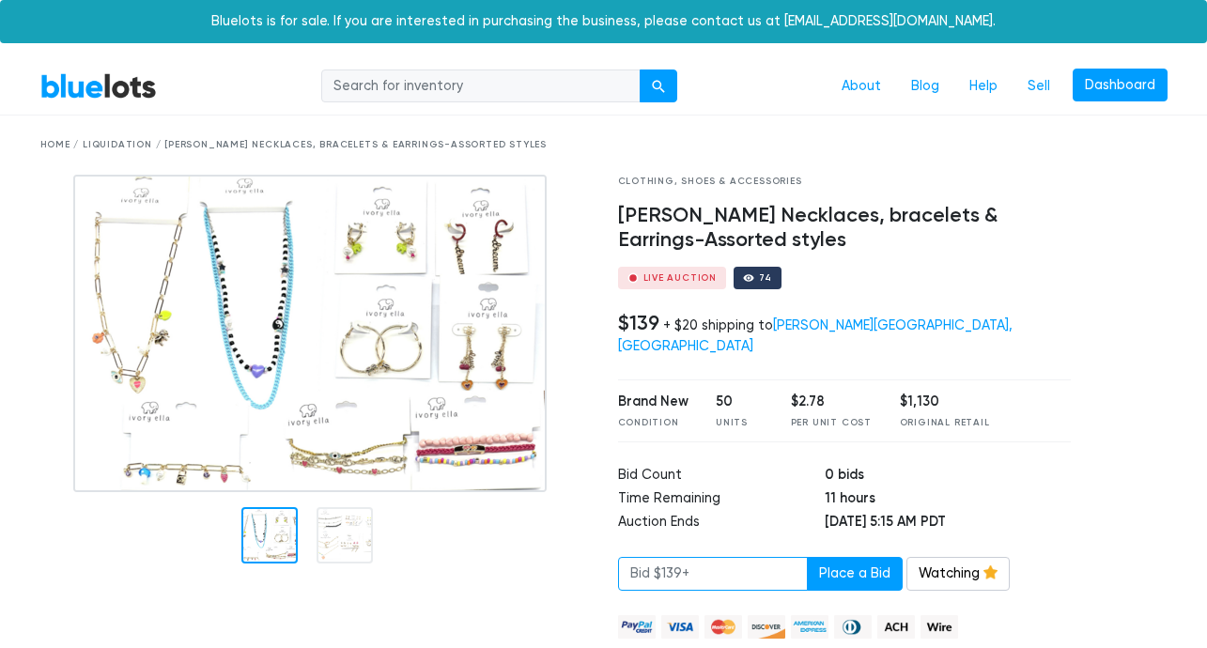
click at [711, 559] on input "number" at bounding box center [713, 574] width 190 height 34
click at [724, 557] on input "number" at bounding box center [713, 574] width 190 height 34
click at [698, 560] on input "number" at bounding box center [713, 574] width 190 height 34
click at [697, 557] on input "number" at bounding box center [713, 574] width 190 height 34
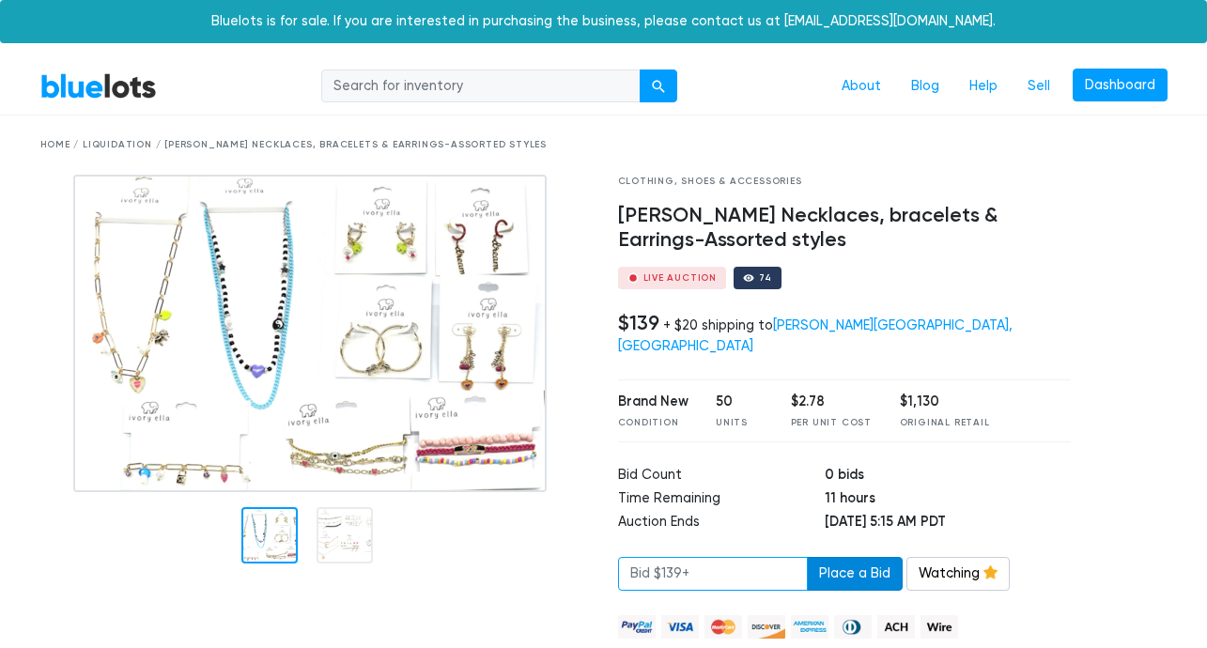
drag, startPoint x: 697, startPoint y: 557, endPoint x: 810, endPoint y: 553, distance: 112.8
click at [697, 557] on input "number" at bounding box center [713, 574] width 190 height 34
click at [852, 557] on button "Place a Bid" at bounding box center [855, 574] width 96 height 34
click at [755, 557] on input "number" at bounding box center [713, 574] width 190 height 34
click at [753, 557] on input "number" at bounding box center [713, 574] width 190 height 34
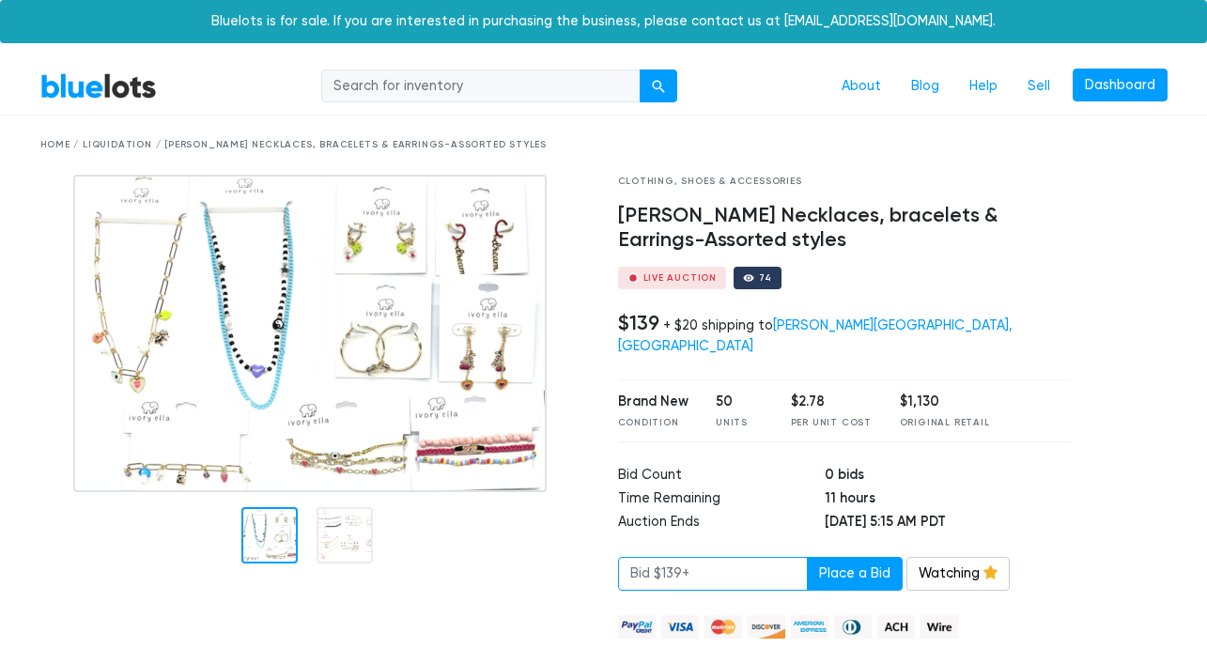
click at [725, 557] on input "number" at bounding box center [713, 574] width 190 height 34
drag, startPoint x: 865, startPoint y: 413, endPoint x: 892, endPoint y: 442, distance: 39.9
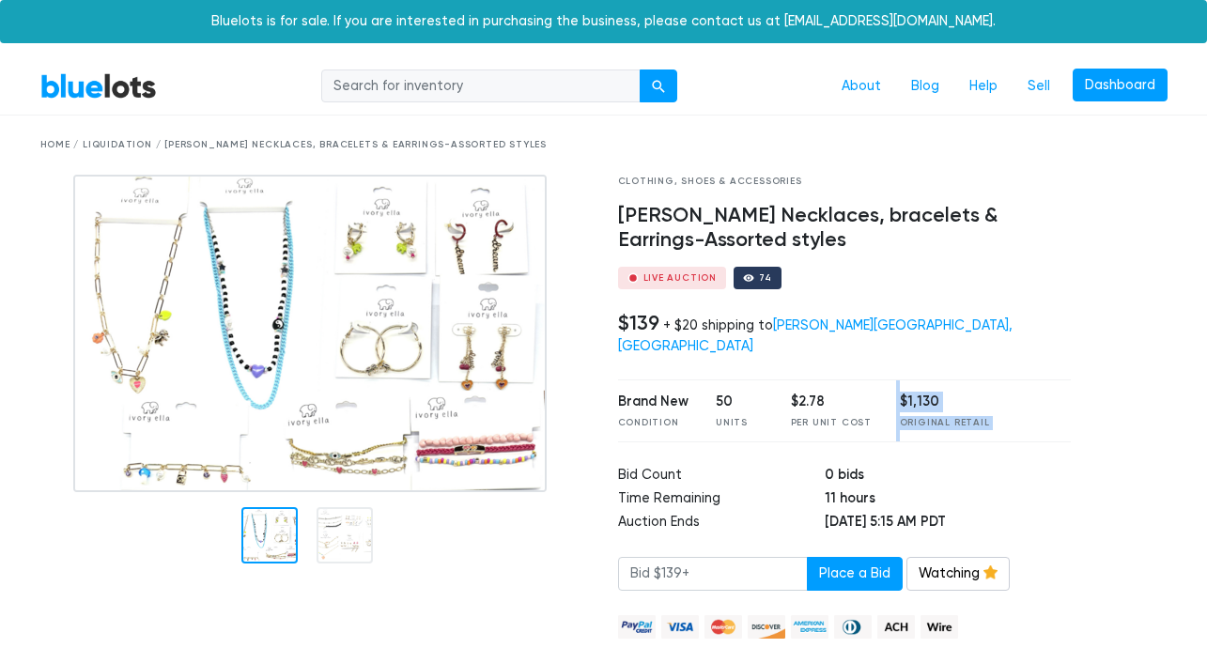
click at [888, 443] on div "Clothing, Shoes & Accessories Ivory Ella Necklaces, bracelets & Earrings-Assort…" at bounding box center [845, 481] width 482 height 612
click at [898, 437] on div "Clothing, Shoes & Accessories Ivory Ella Necklaces, bracelets & Earrings-Assort…" at bounding box center [845, 481] width 482 height 612
click at [989, 465] on td "0 bids" at bounding box center [948, 476] width 246 height 23
click at [986, 413] on div "Brand New Condition 50 Units $2.78 Per Unit Cost $1,130 Original Retail" at bounding box center [845, 411] width 454 height 63
drag, startPoint x: 980, startPoint y: 416, endPoint x: 696, endPoint y: 370, distance: 287.5
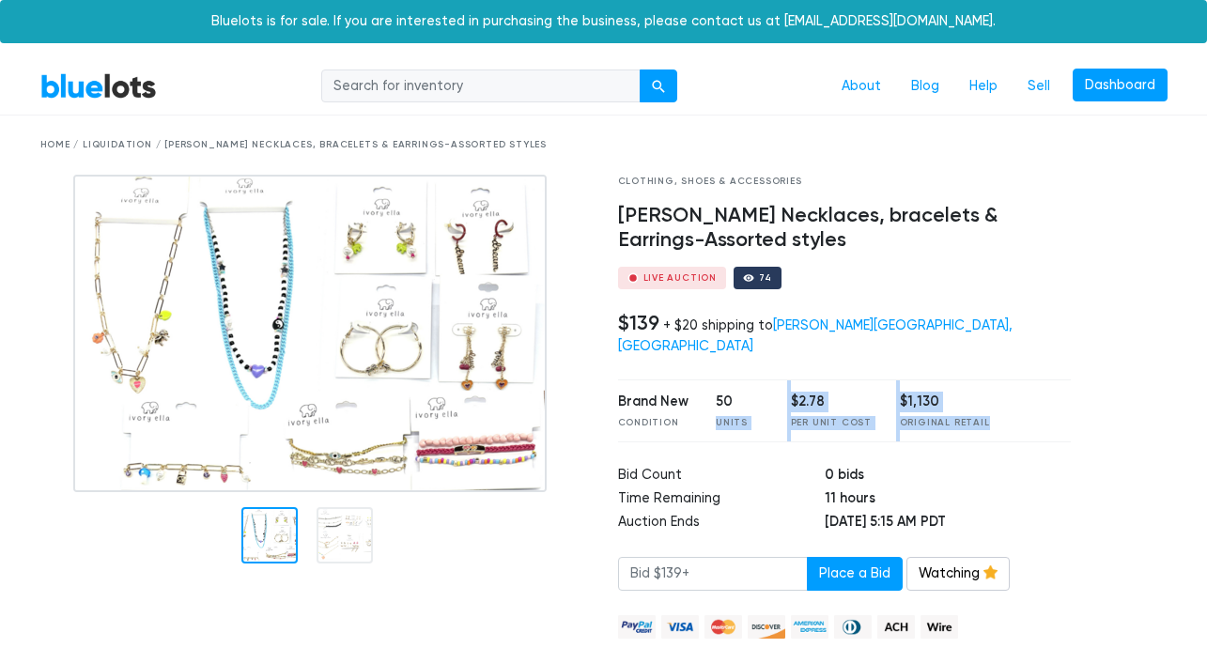
click at [732, 380] on div "Brand New Condition 50 Units $2.78 Per Unit Cost $1,130 Original Retail" at bounding box center [845, 411] width 454 height 63
click at [678, 392] on div "Brand New" at bounding box center [653, 402] width 70 height 21
click at [660, 395] on div "Brand New Condition" at bounding box center [653, 411] width 70 height 39
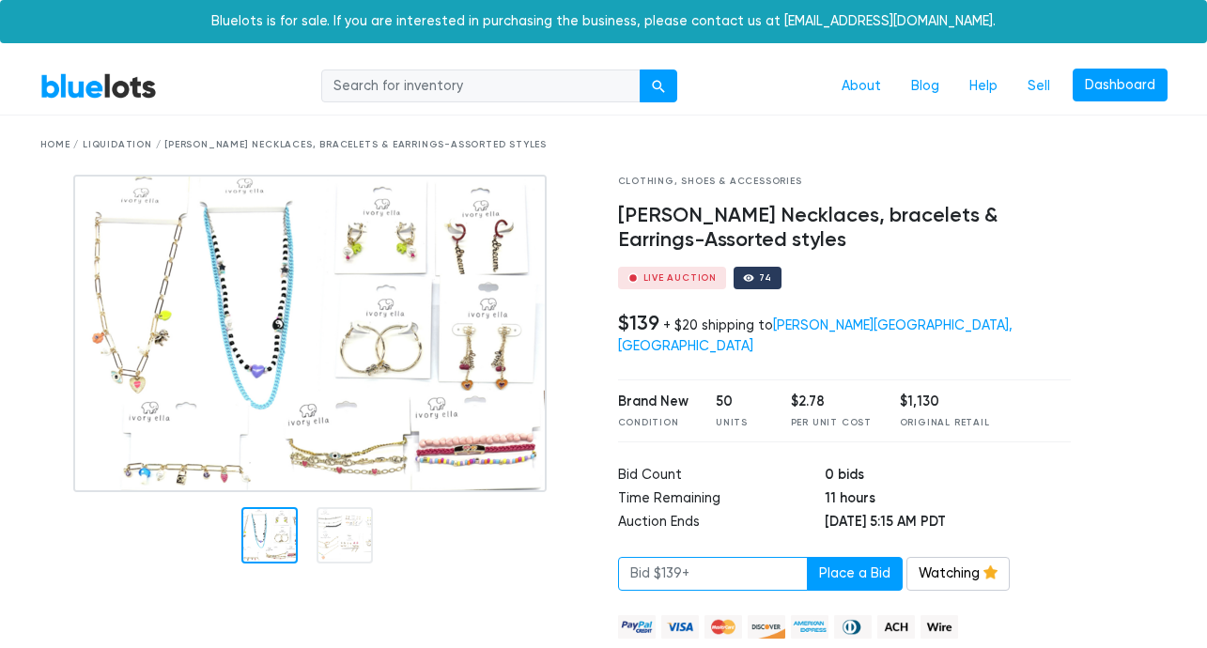
click at [673, 557] on input "number" at bounding box center [713, 574] width 190 height 34
type input "139"
click at [824, 557] on button "Place a Bid" at bounding box center [855, 574] width 96 height 34
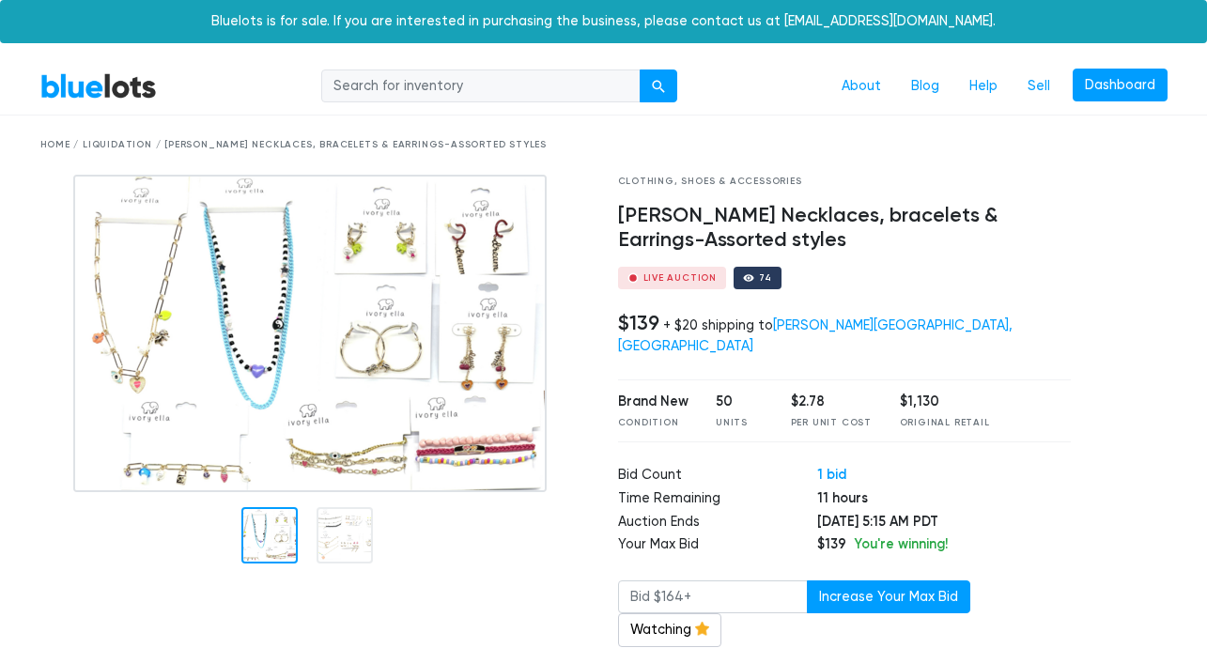
click at [133, 147] on div "Home / Liquidation / [PERSON_NAME] Necklaces, bracelets & Earrings-Assorted sty…" at bounding box center [604, 145] width 1128 height 14
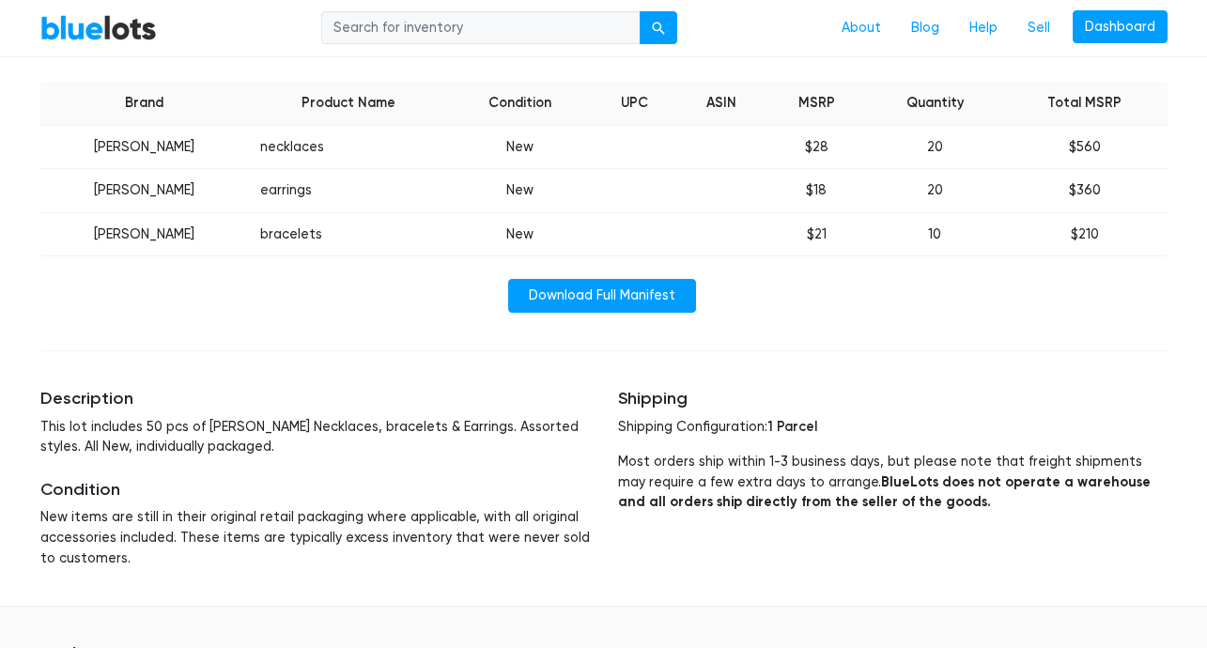
scroll to position [932, 0]
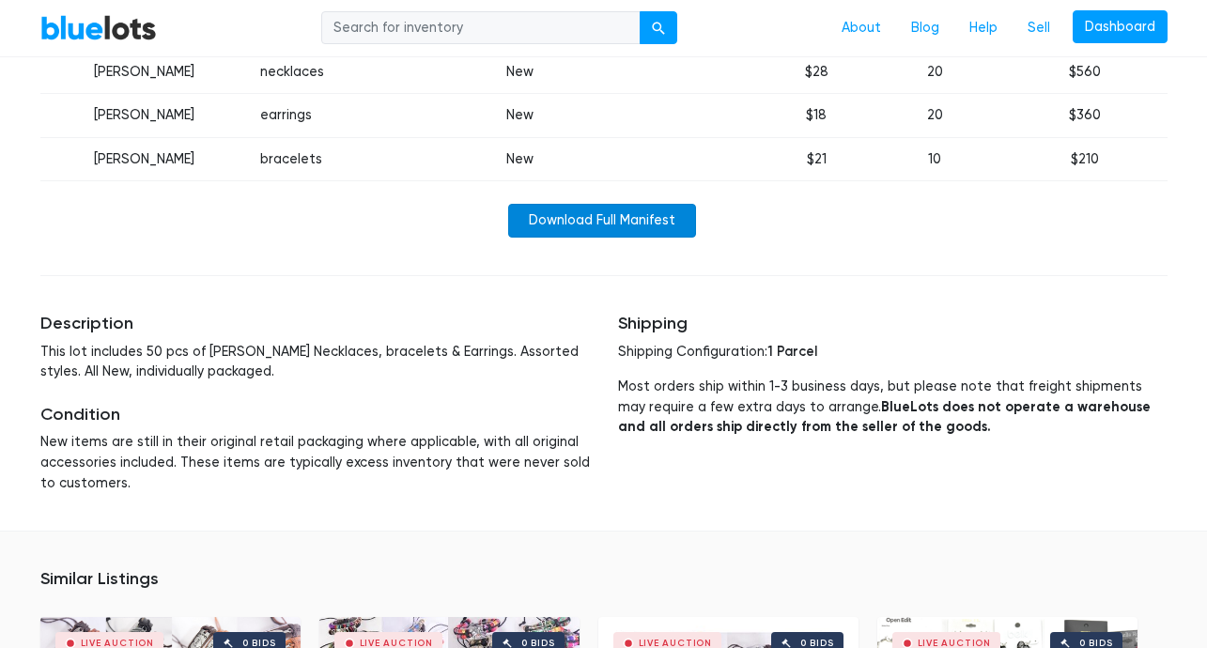
click at [559, 204] on link "Download Full Manifest" at bounding box center [602, 221] width 188 height 34
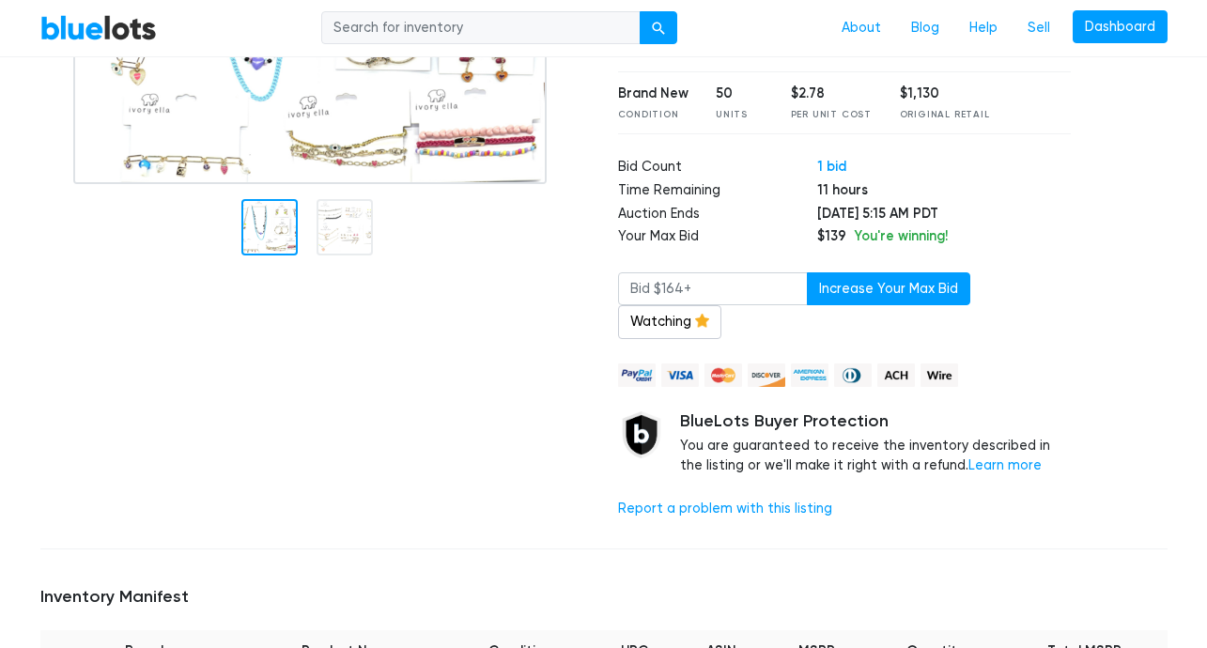
scroll to position [12, 0]
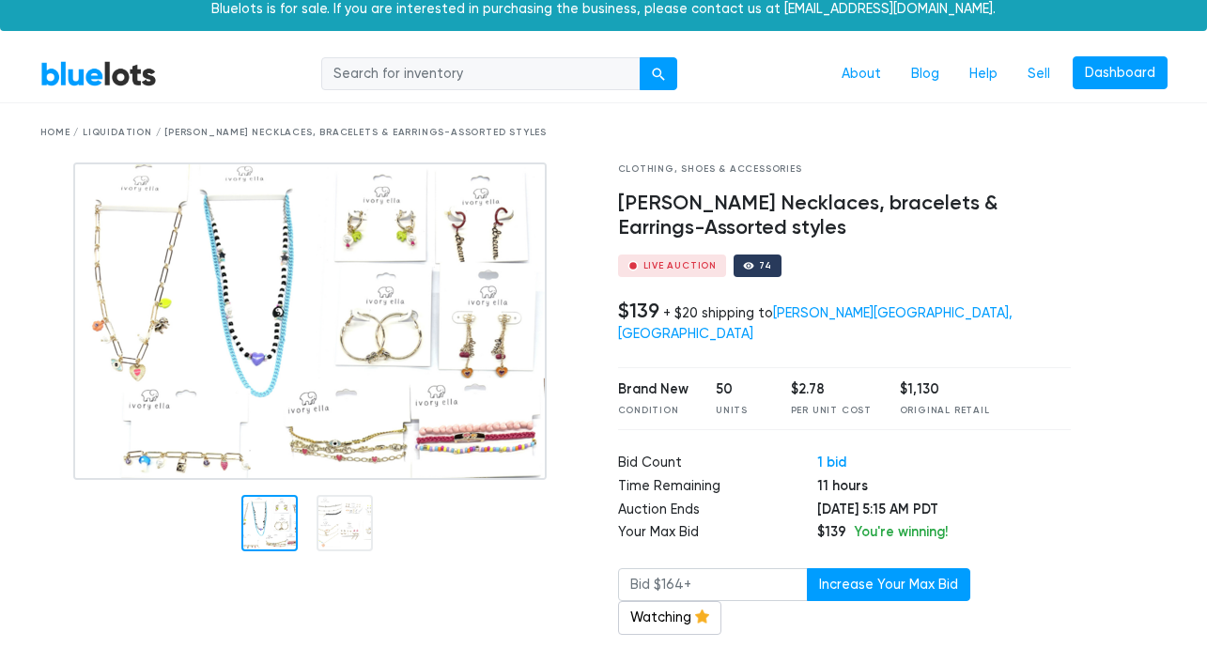
click at [491, 210] on img at bounding box center [310, 322] width 474 height 318
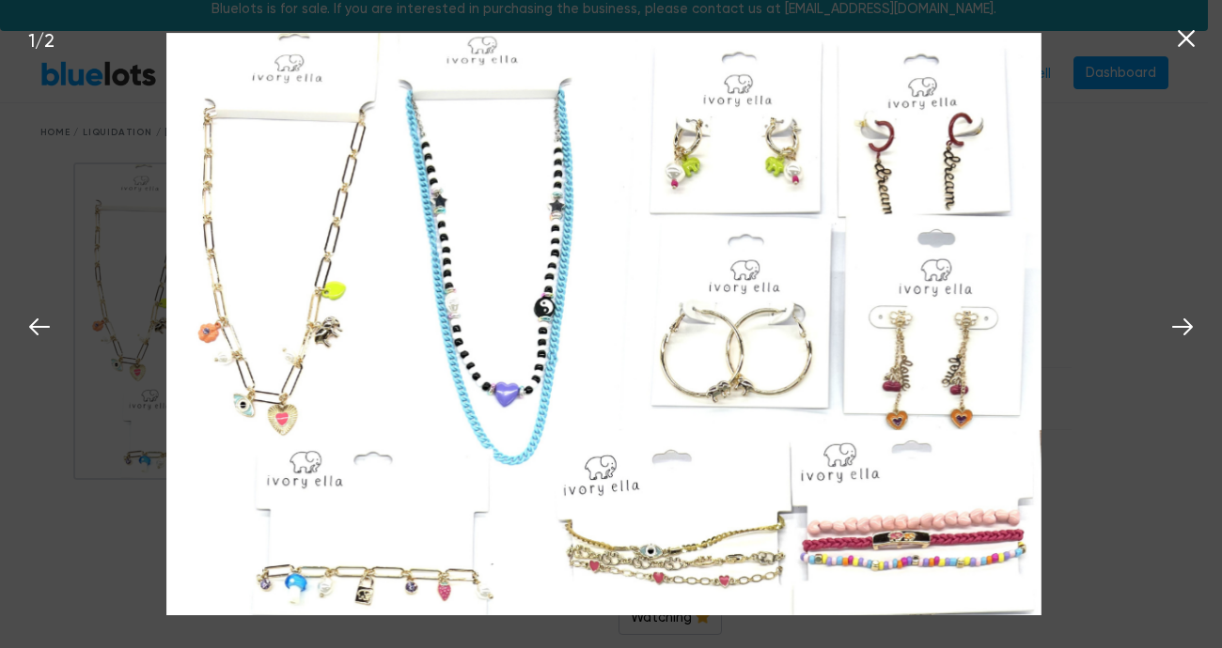
click at [58, 139] on div "1 / 2" at bounding box center [611, 324] width 1222 height 648
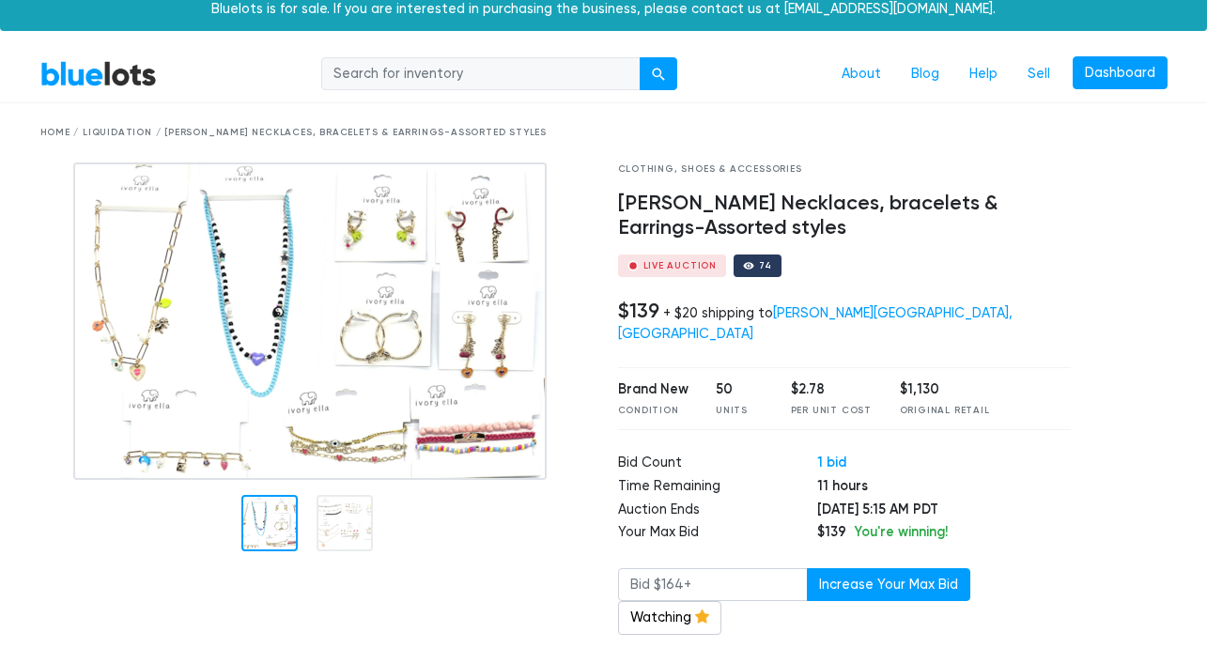
click at [120, 136] on div "Home / Liquidation / [PERSON_NAME] Necklaces, bracelets & Earrings-Assorted sty…" at bounding box center [604, 133] width 1128 height 14
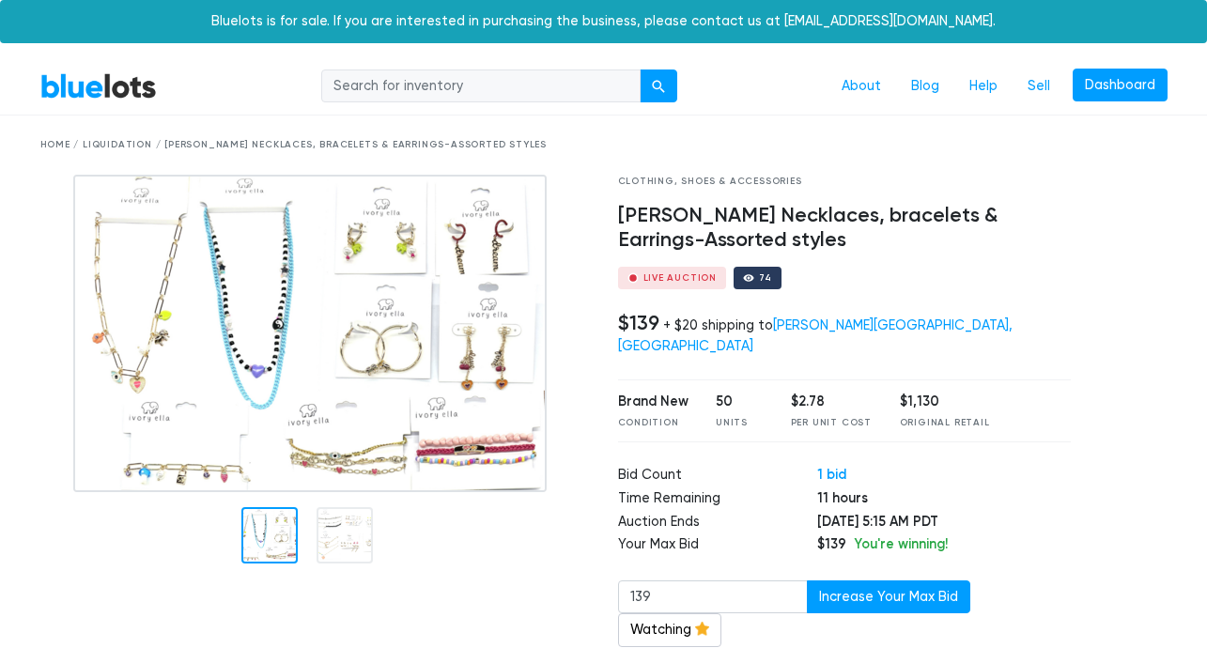
click at [497, 81] on input "search" at bounding box center [480, 87] width 319 height 34
type input "jewelry"
click at [657, 88] on div "submit" at bounding box center [658, 86] width 13 height 13
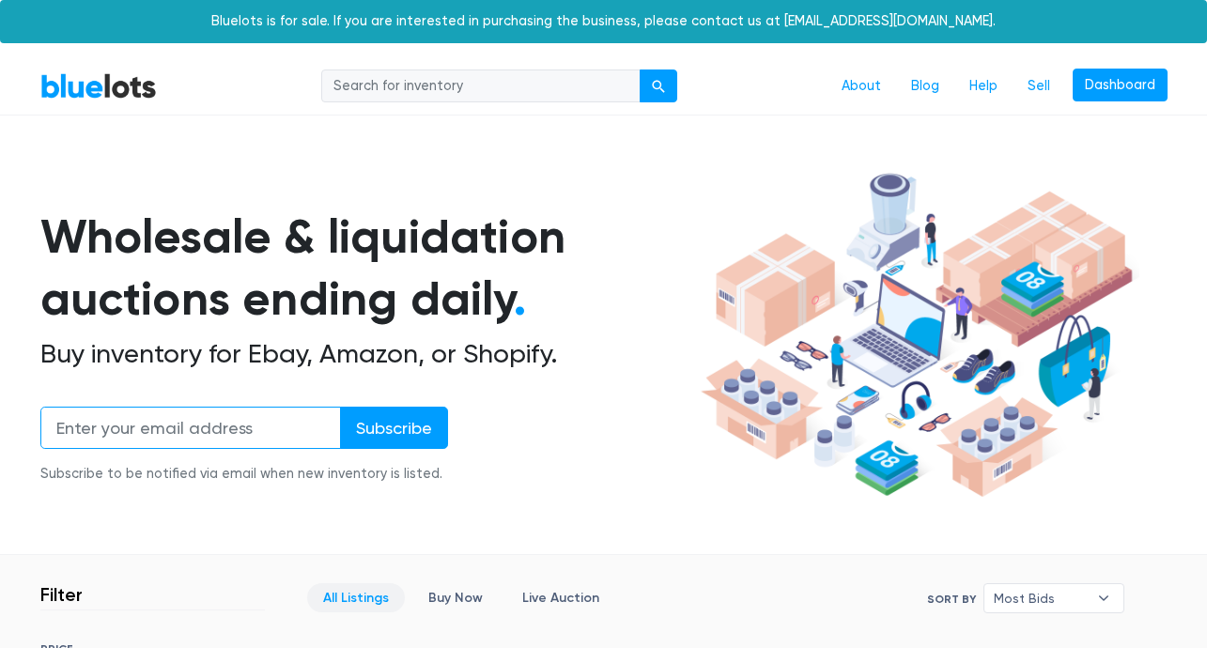
click at [239, 437] on input "email" at bounding box center [190, 428] width 301 height 42
click at [105, 58] on nav "BlueLots About Blog Help Sell Dashboard" at bounding box center [603, 86] width 1207 height 57
click at [105, 81] on link "BlueLots" at bounding box center [98, 85] width 117 height 27
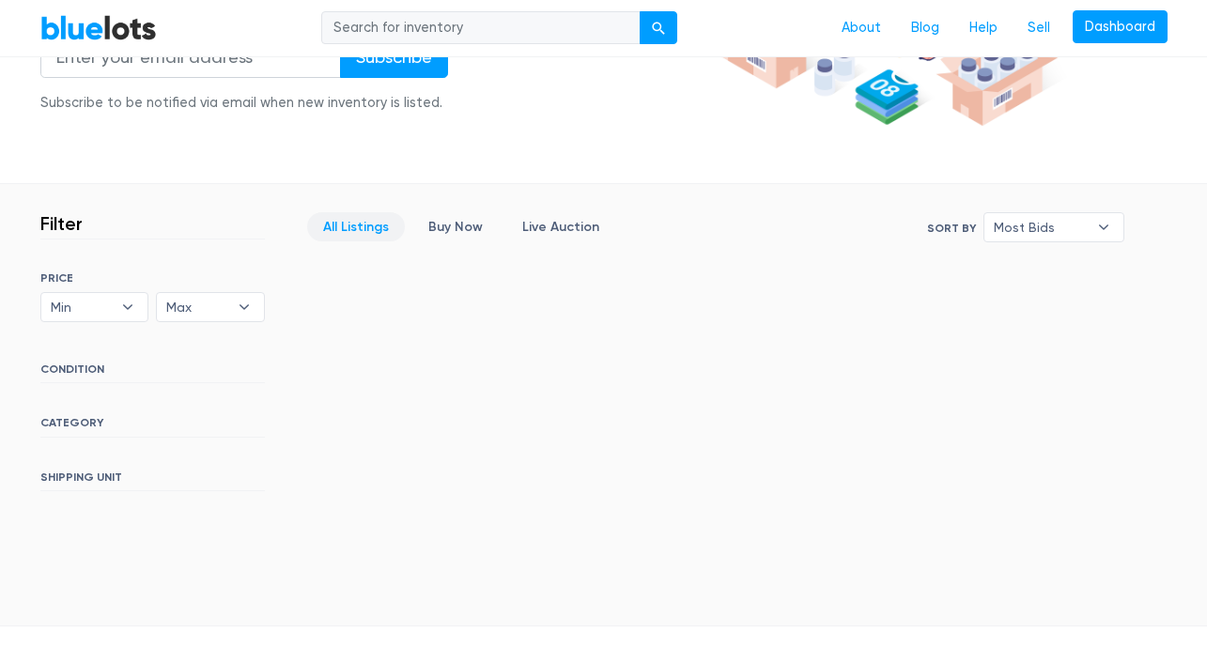
scroll to position [226, 0]
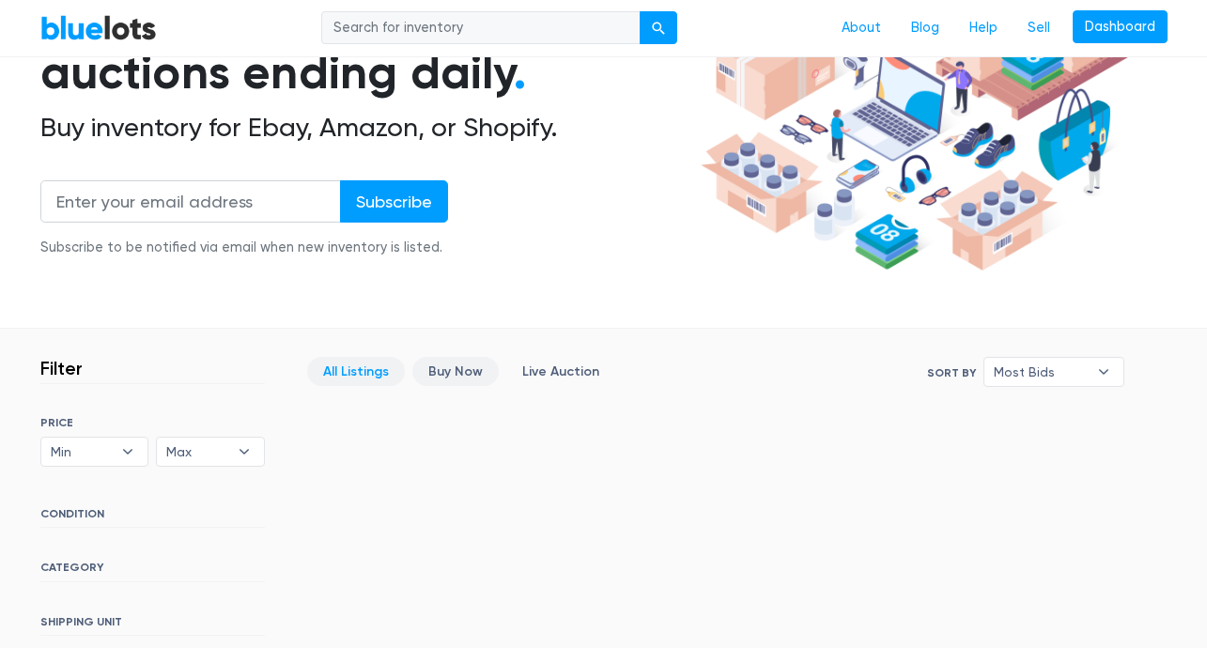
click at [422, 375] on link "Buy Now" at bounding box center [456, 371] width 86 height 29
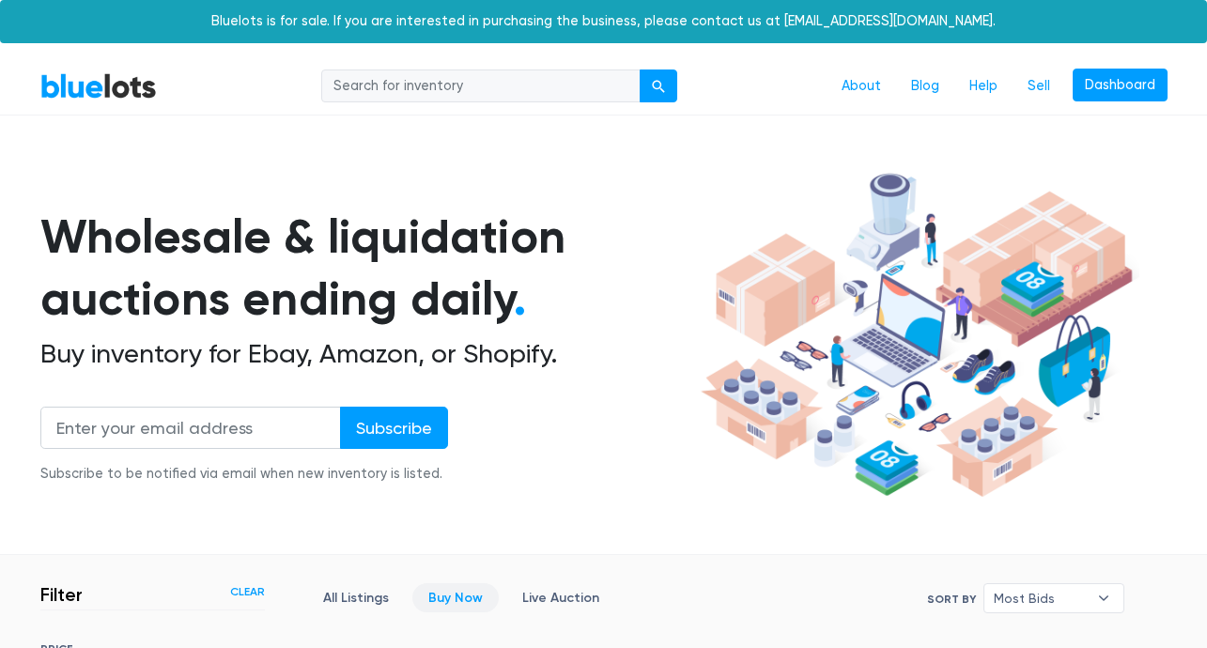
scroll to position [506, 0]
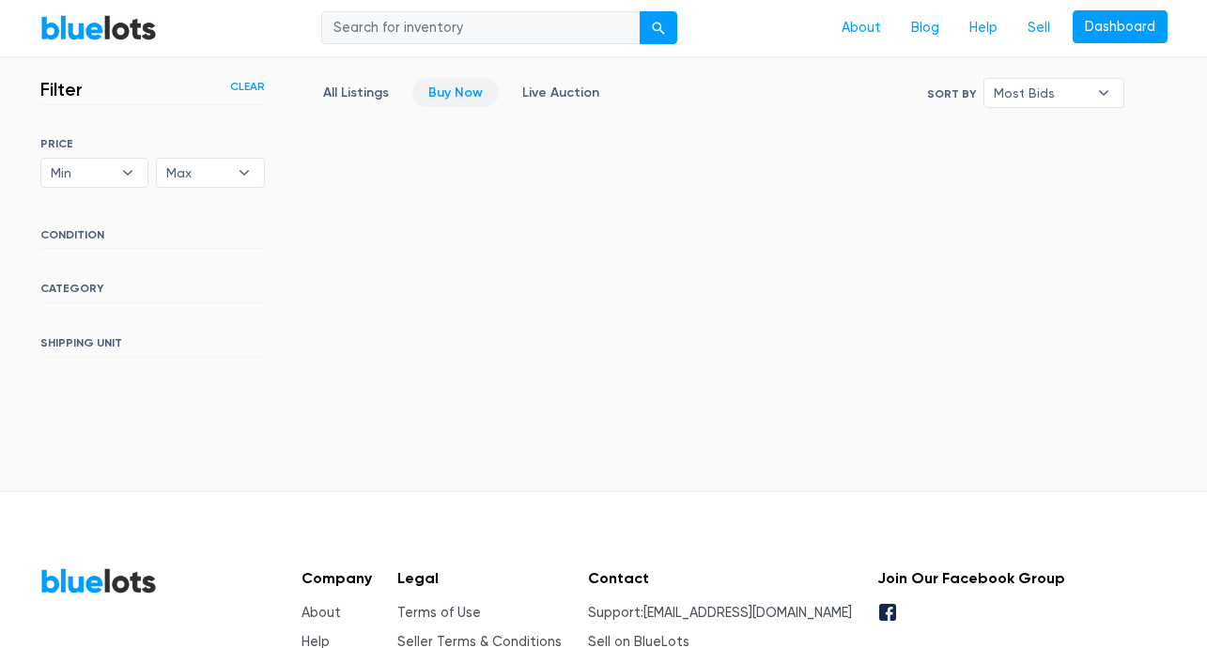
click at [93, 220] on div "SORT BY Most Bids Ending Soonest Newly Listed Lowest Price Highest Price Most B…" at bounding box center [152, 247] width 225 height 220
click at [81, 285] on h6 "CATEGORY" at bounding box center [152, 292] width 225 height 21
click at [182, 286] on h6 "CATEGORY" at bounding box center [152, 292] width 225 height 21
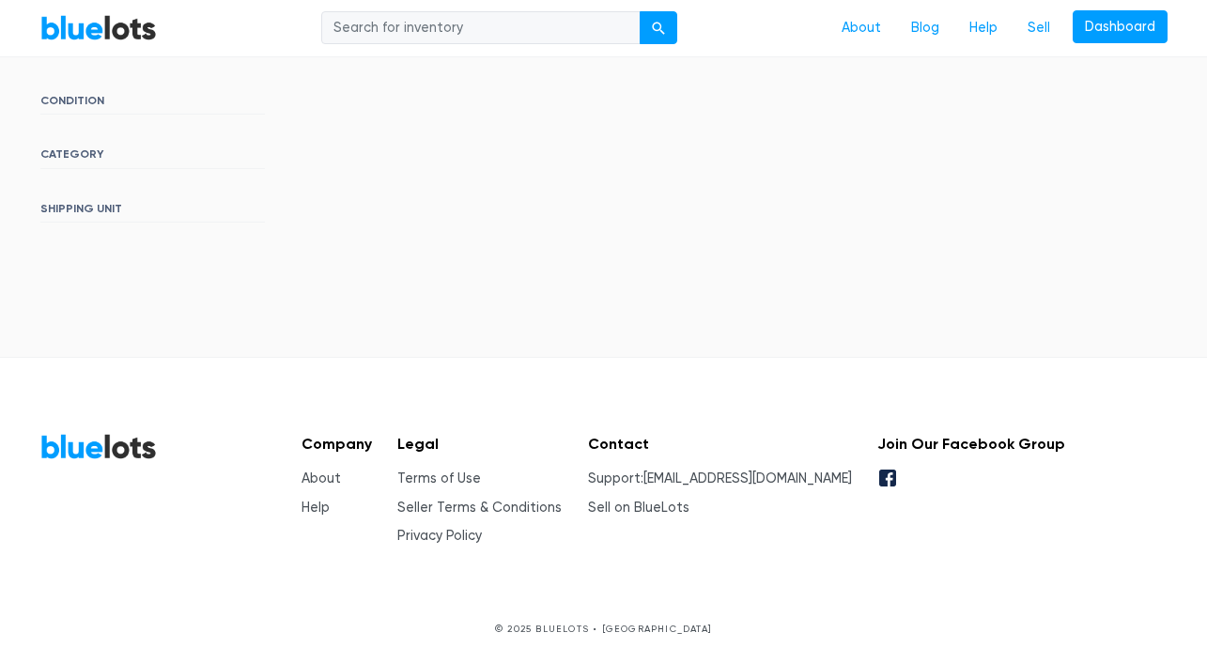
scroll to position [0, 0]
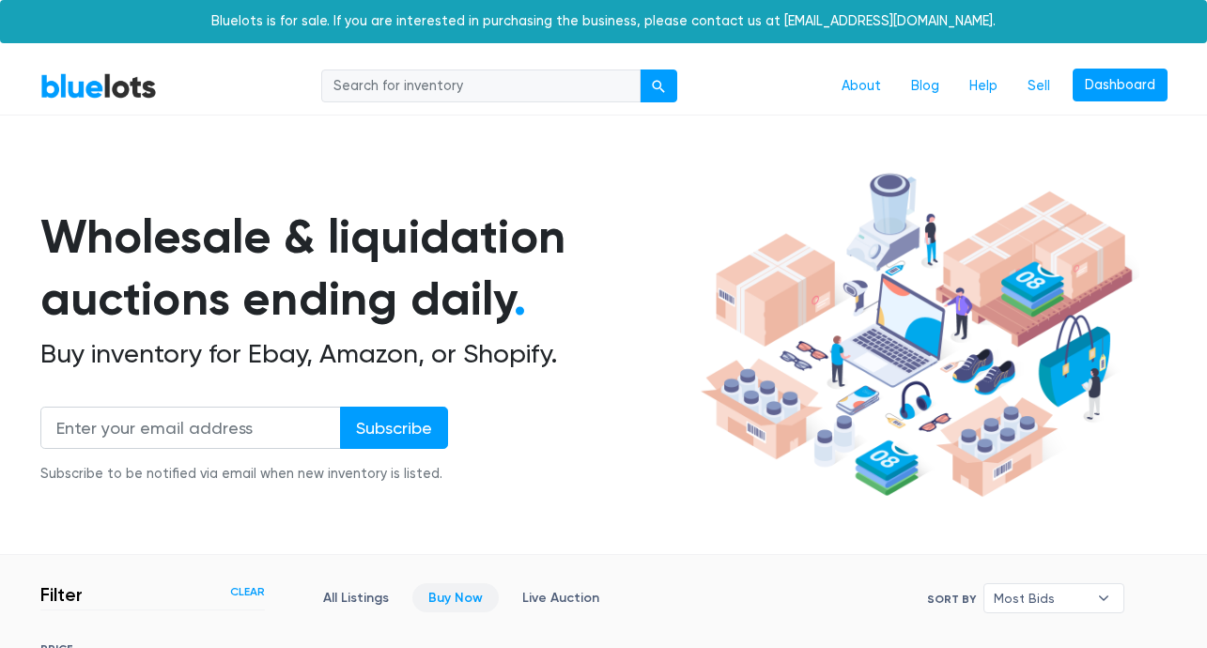
click at [430, 78] on input "search" at bounding box center [480, 87] width 319 height 34
type input "jewelry"
click at [674, 83] on button "submit" at bounding box center [659, 87] width 38 height 34
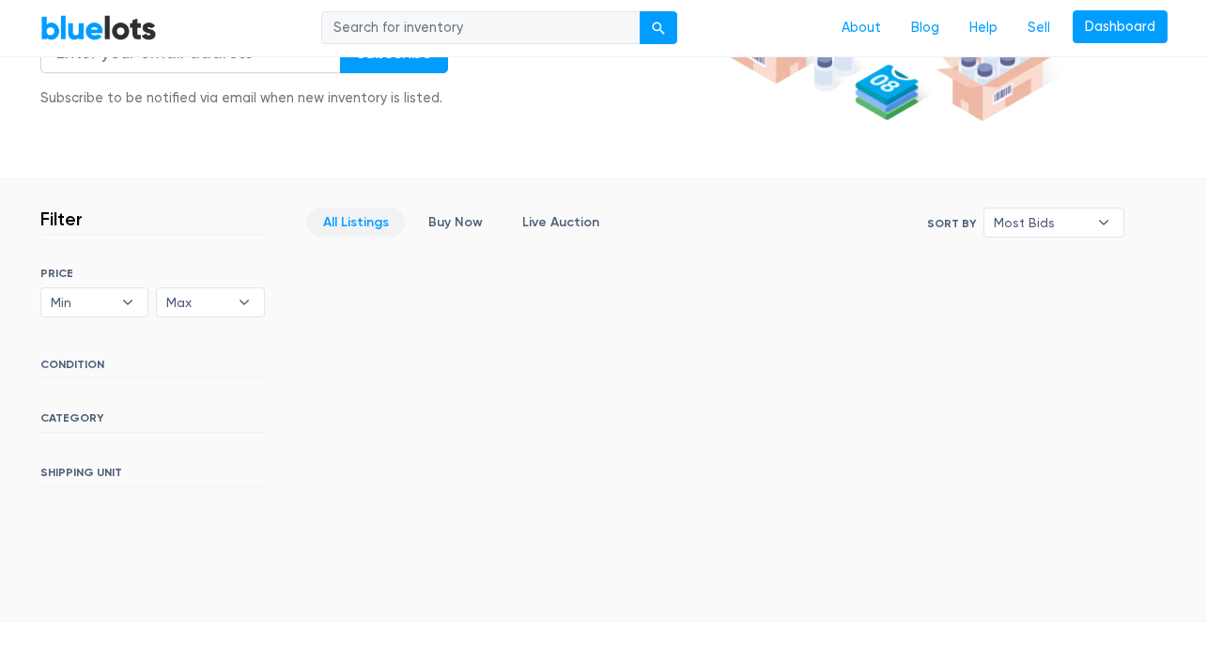
scroll to position [641, 0]
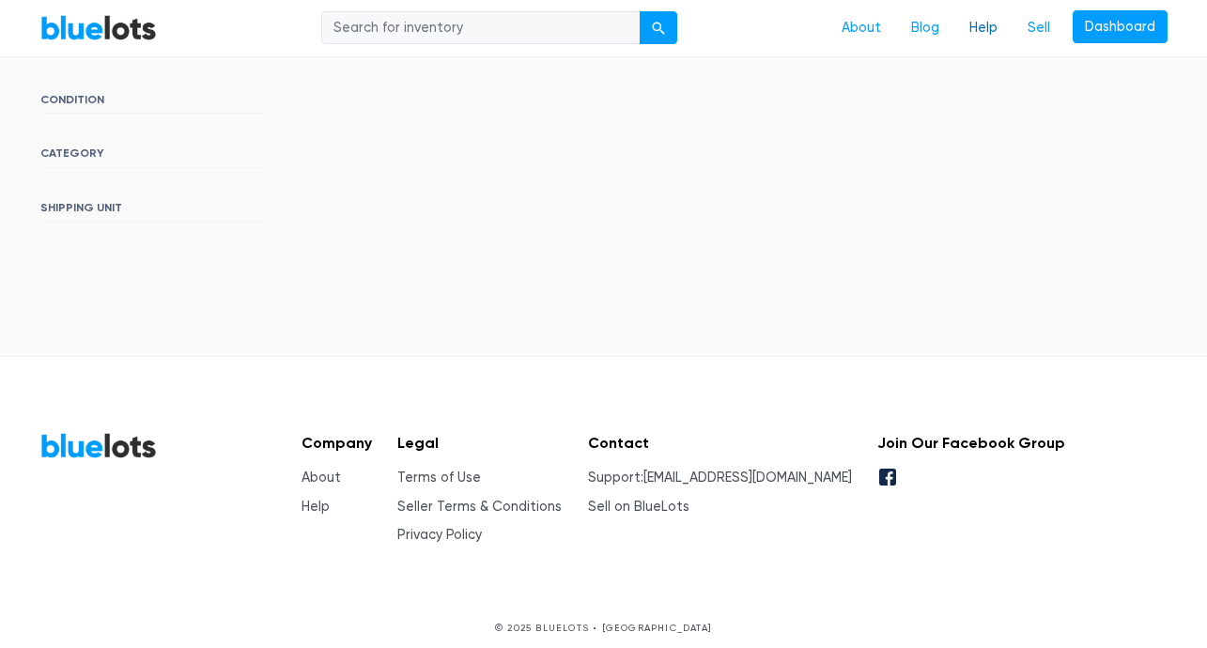
click at [974, 30] on link "Help" at bounding box center [984, 28] width 58 height 36
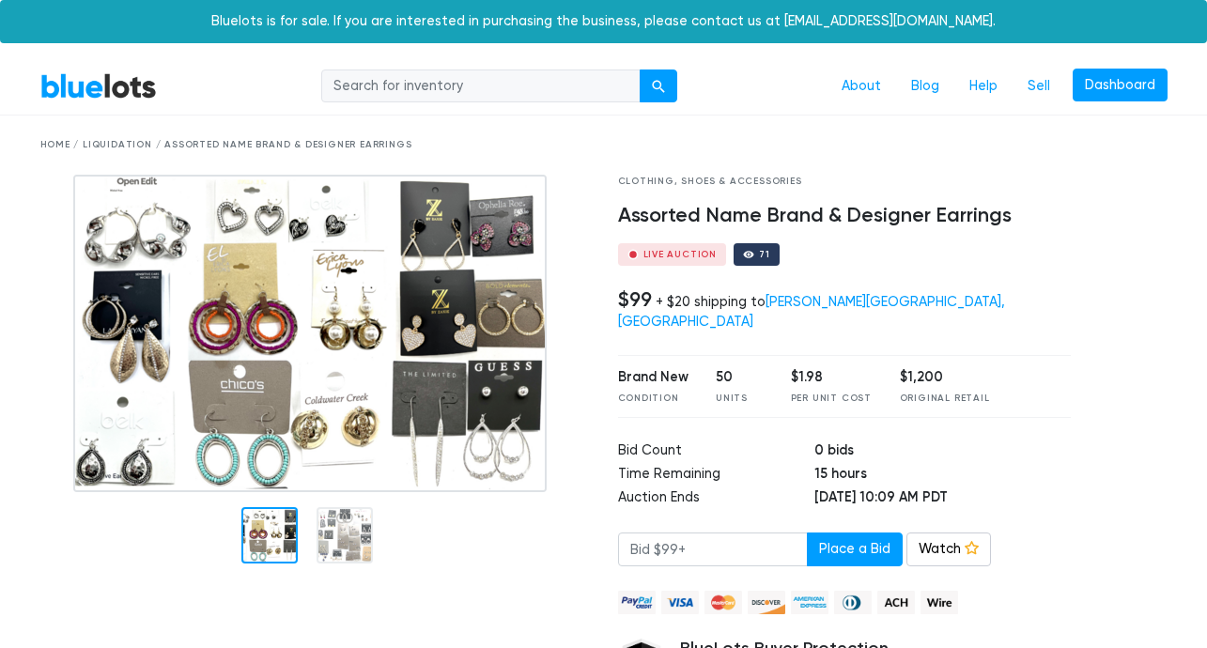
click at [413, 357] on img at bounding box center [310, 334] width 474 height 318
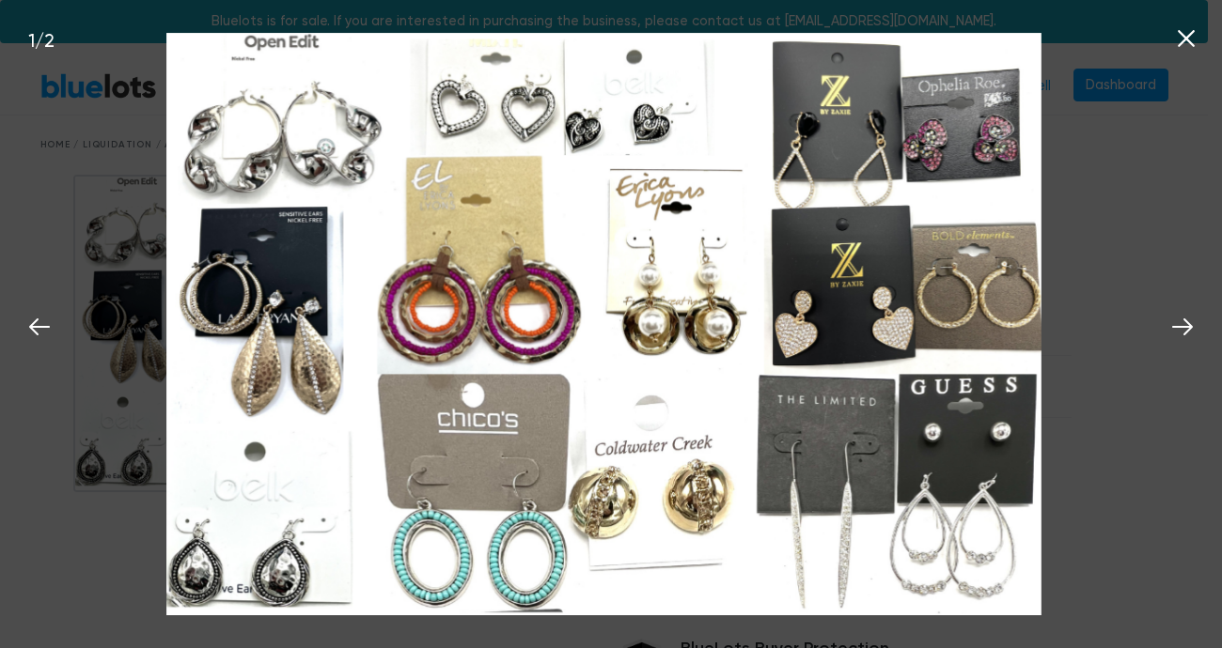
click at [1104, 194] on div "1 / 2" at bounding box center [611, 324] width 1222 height 648
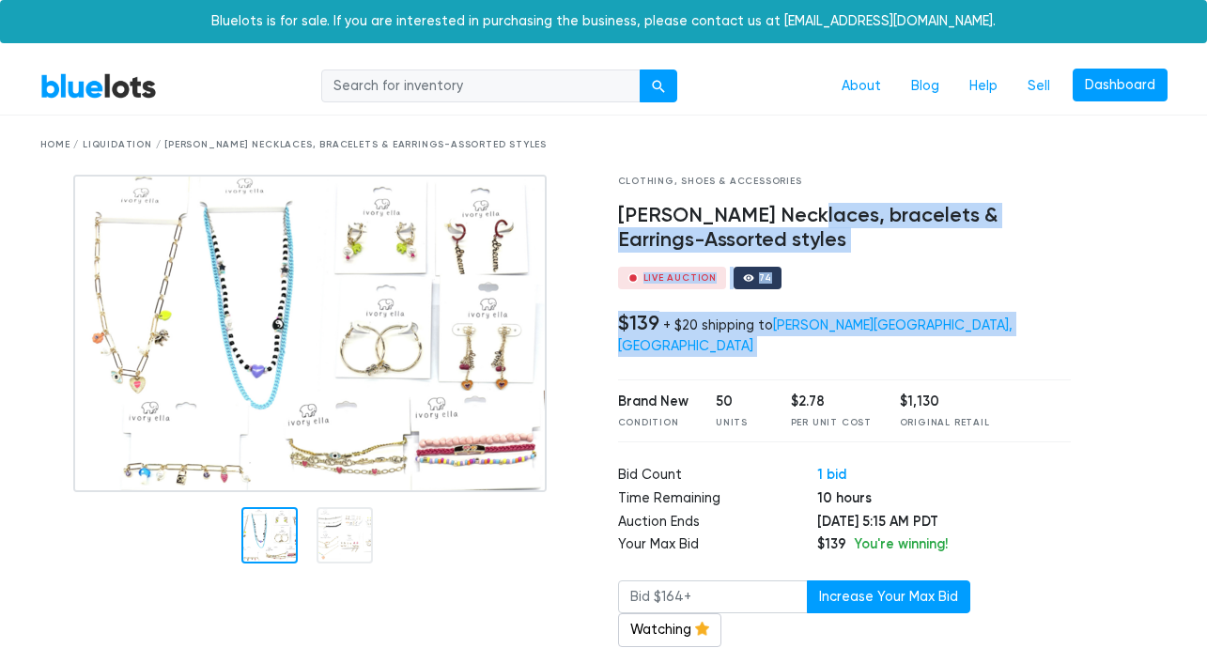
drag, startPoint x: 943, startPoint y: 349, endPoint x: 958, endPoint y: 256, distance: 94.2
click at [786, 214] on div "Clothing, Shoes & Accessories [PERSON_NAME] Necklaces, bracelets & Earrings-Ass…" at bounding box center [845, 509] width 482 height 668
click at [1060, 294] on div "Clothing, Shoes & Accessories Ivory Ella Necklaces, bracelets & Earrings-Assort…" at bounding box center [845, 509] width 482 height 668
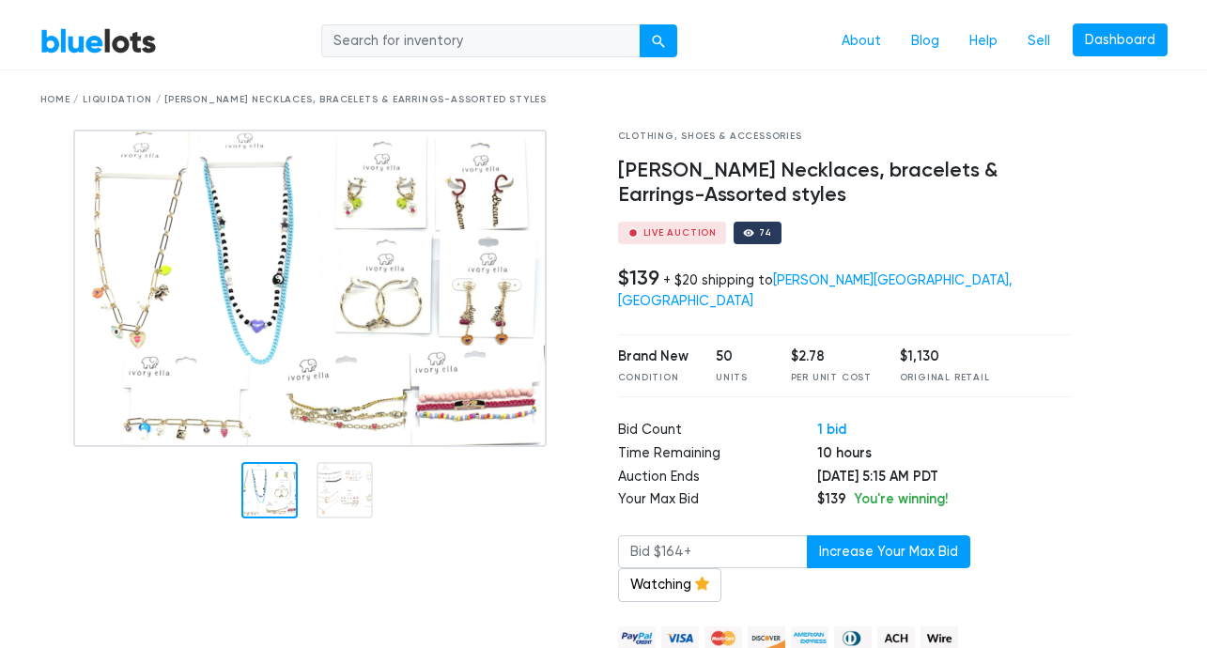
scroll to position [49, 0]
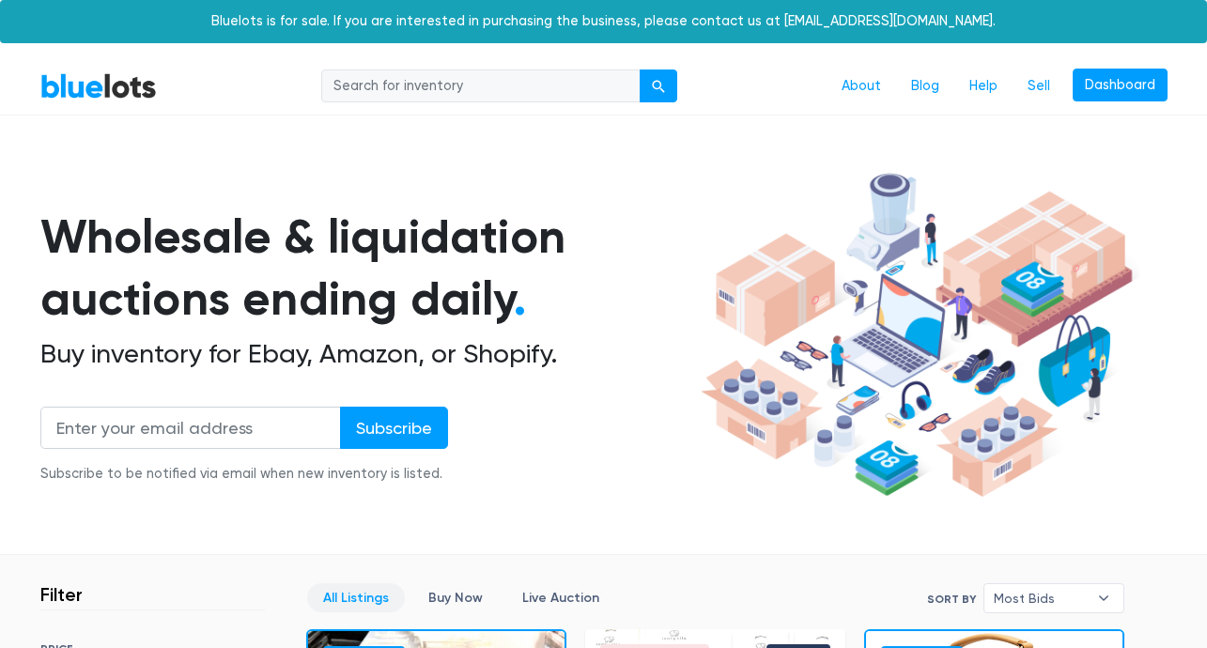
scroll to position [552, 0]
